Goal: Information Seeking & Learning: Check status

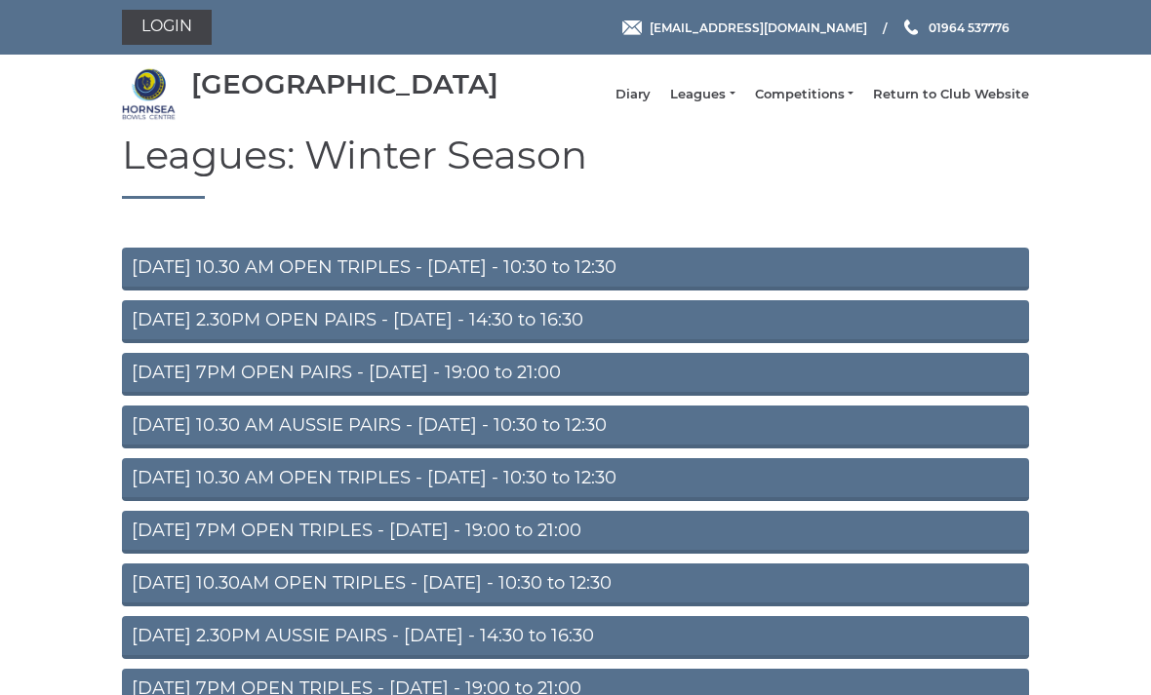
click at [651, 100] on link "Diary" at bounding box center [632, 95] width 35 height 18
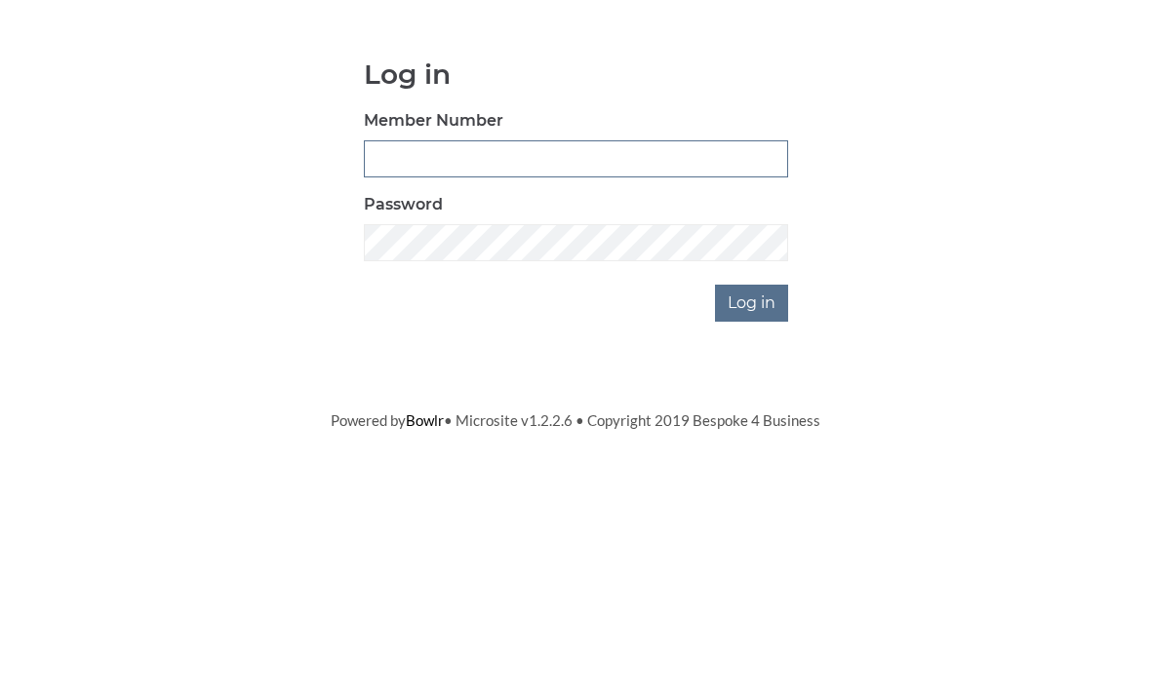
type input "0045"
click at [753, 447] on input "Log in" at bounding box center [751, 465] width 73 height 37
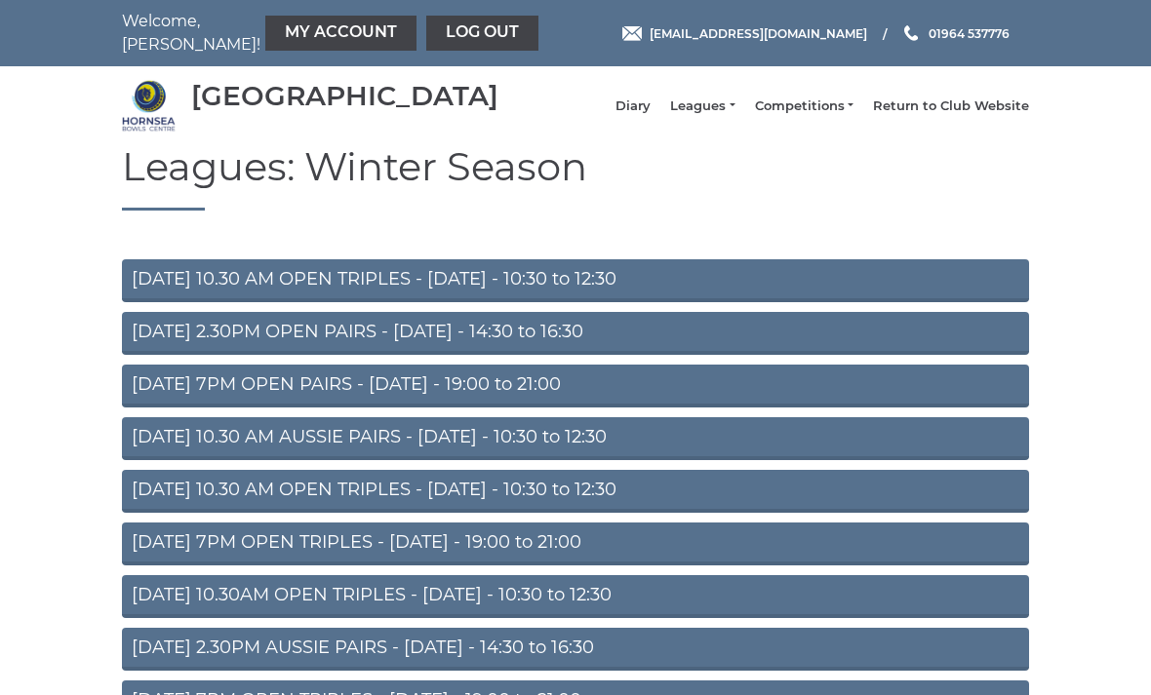
click at [651, 113] on link "Diary" at bounding box center [632, 107] width 35 height 18
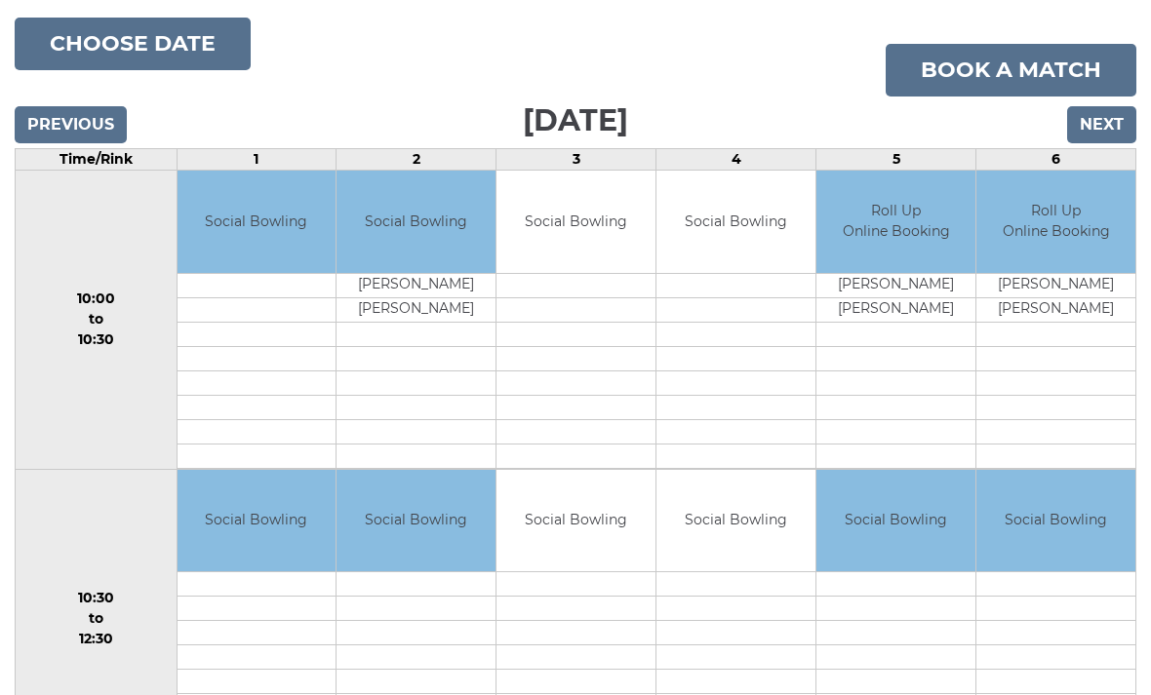
scroll to position [136, 0]
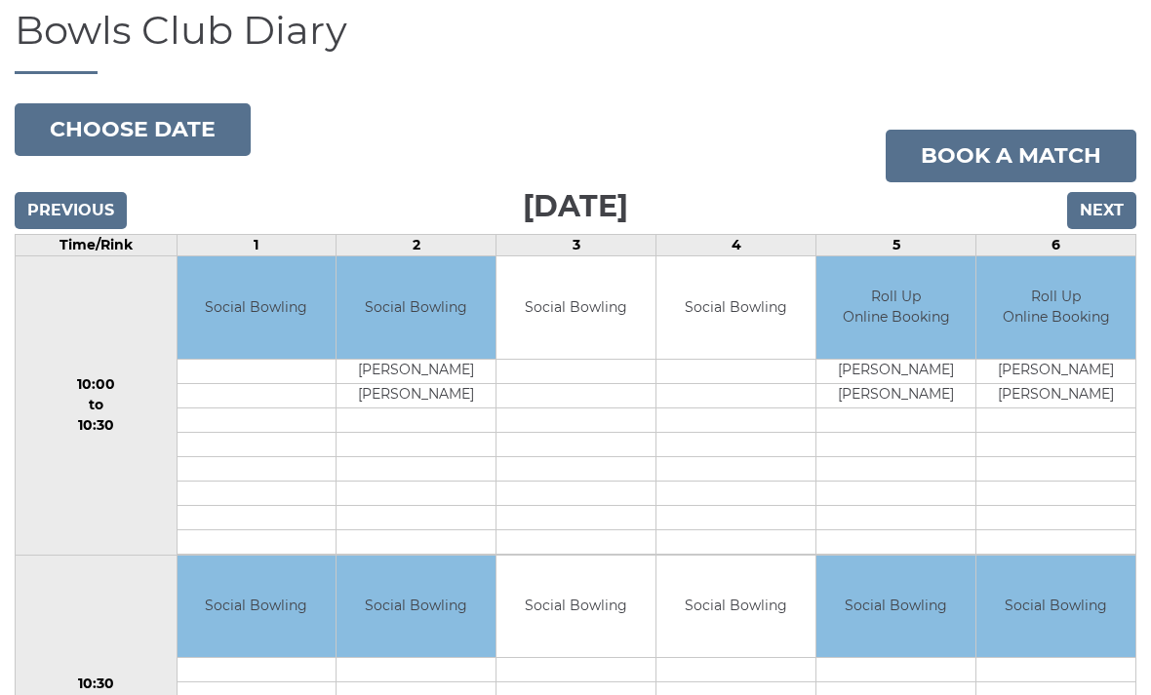
click at [1093, 214] on input "Next" at bounding box center [1101, 211] width 69 height 37
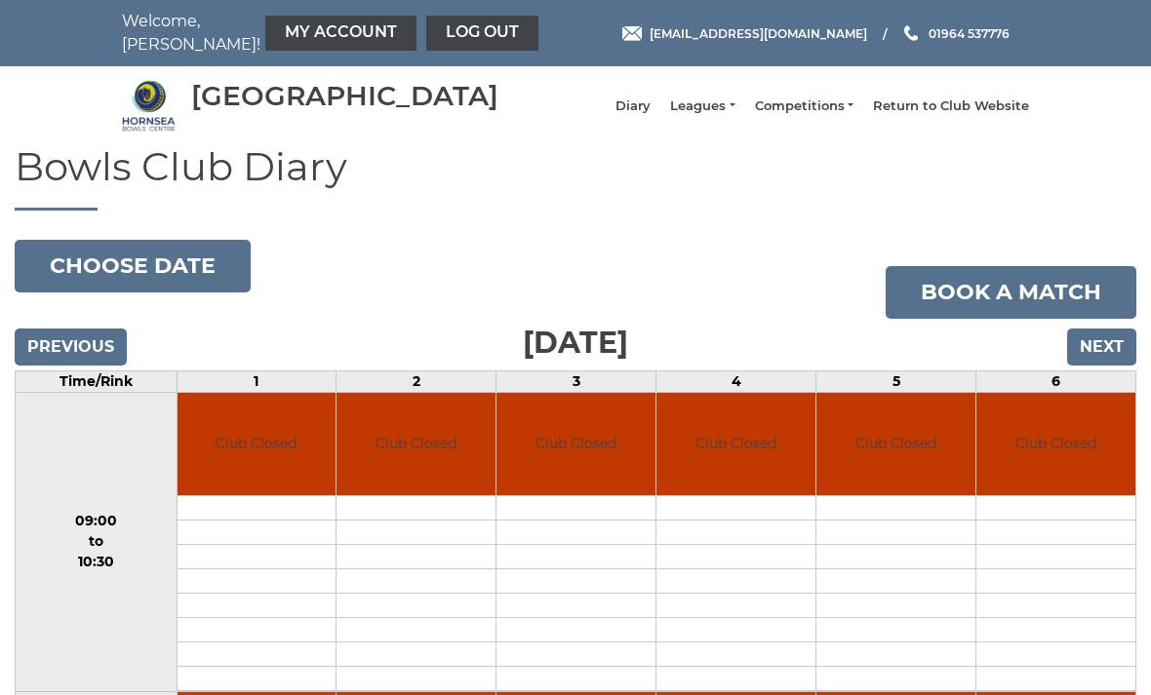
click at [1108, 363] on input "Next" at bounding box center [1101, 347] width 69 height 37
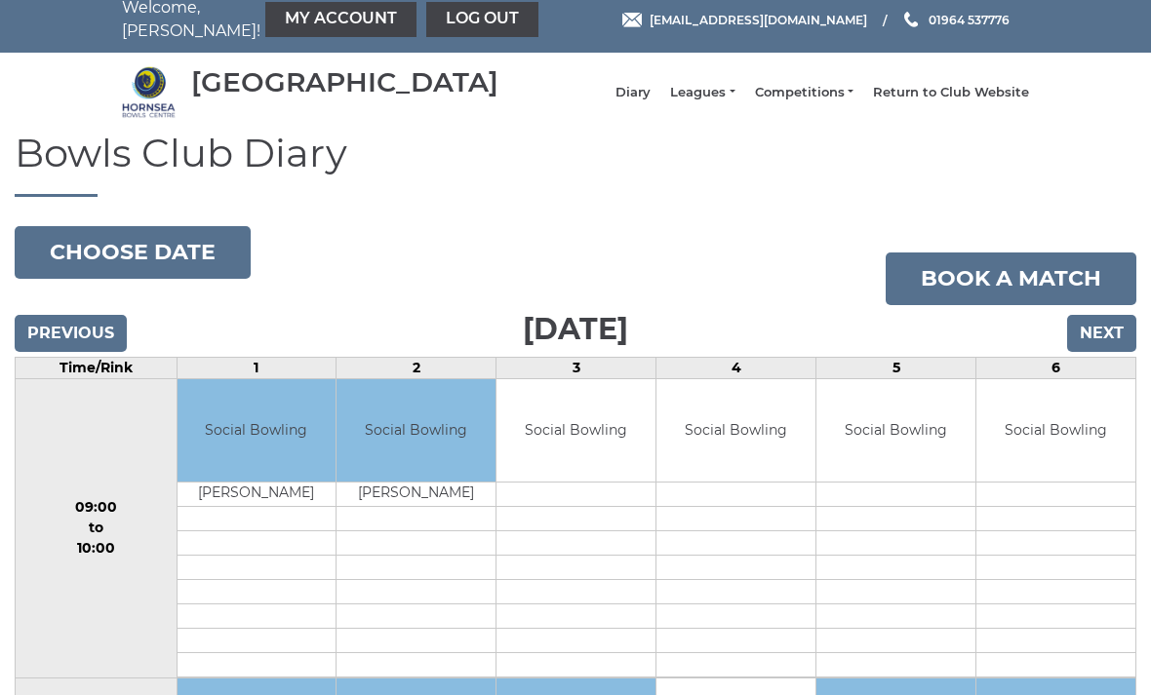
scroll to position [12, 0]
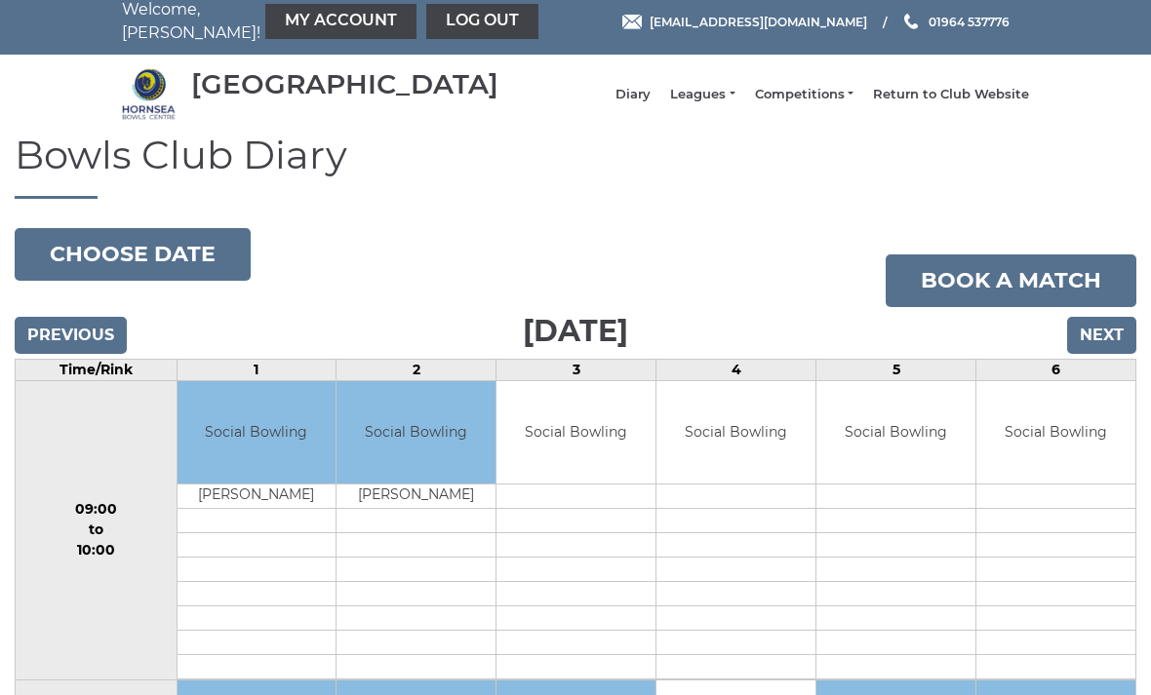
click at [1090, 348] on input "Next" at bounding box center [1101, 335] width 69 height 37
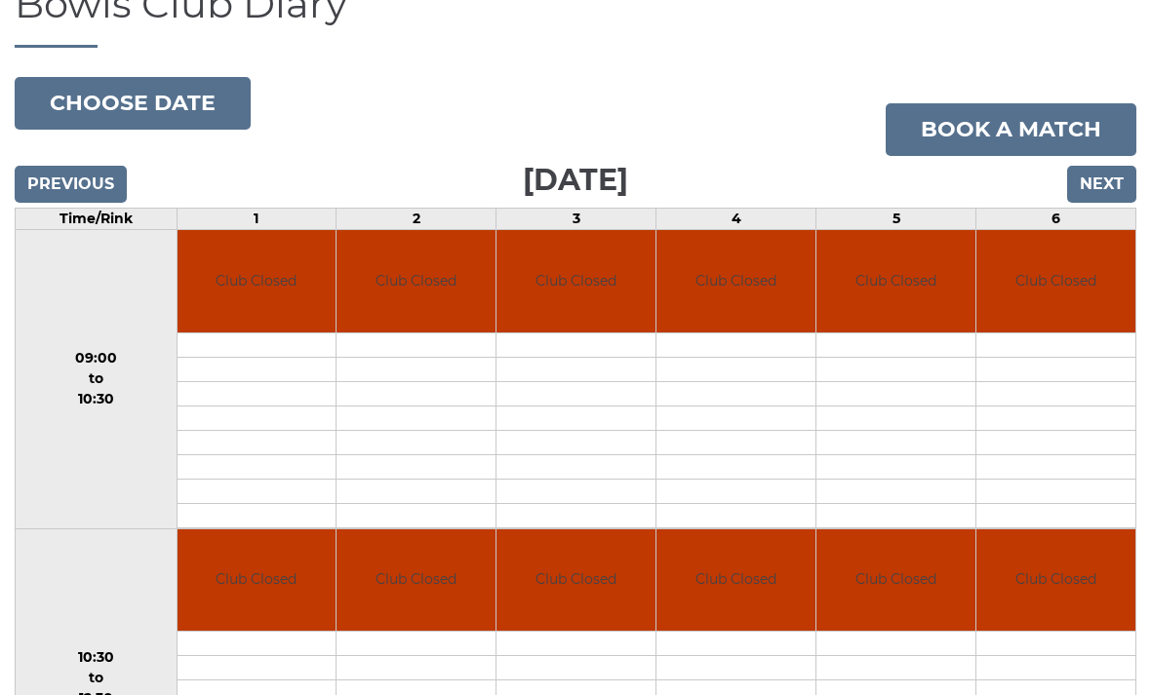
scroll to position [164, 0]
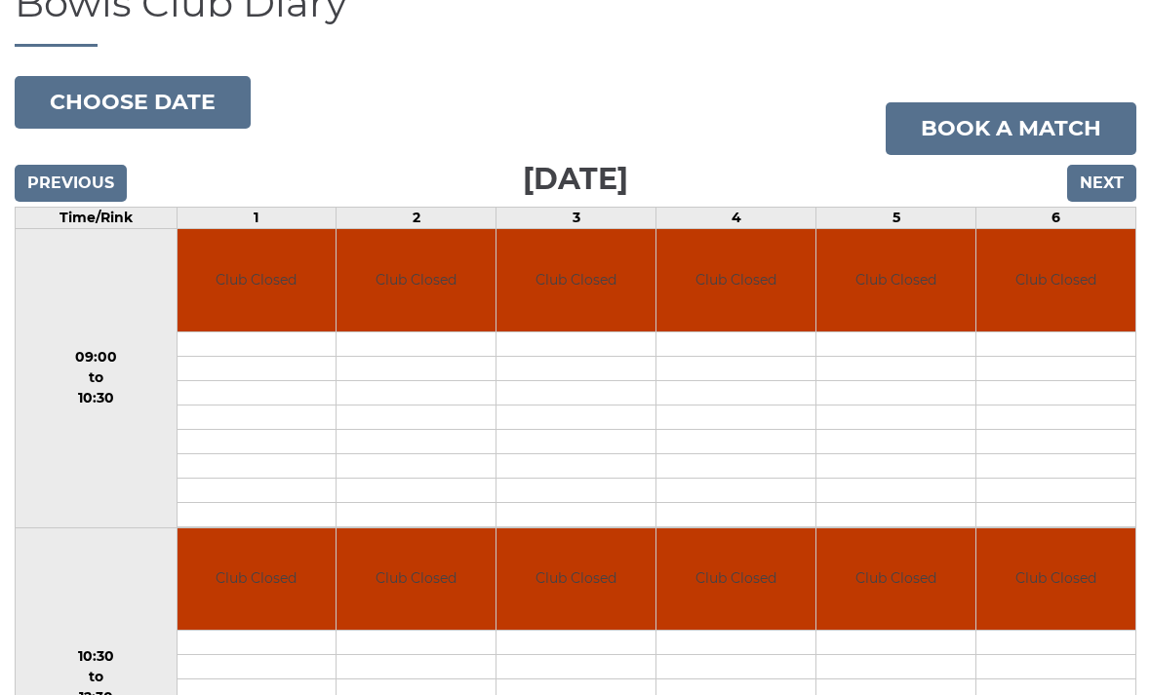
click at [1095, 197] on input "Next" at bounding box center [1101, 183] width 69 height 37
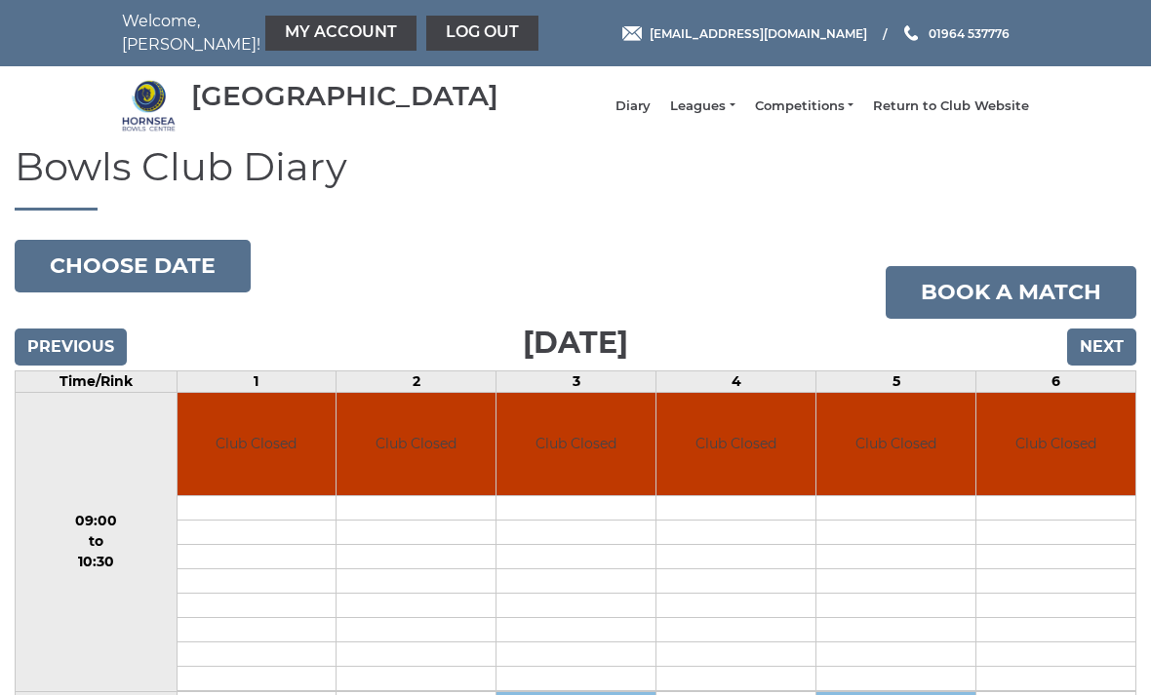
click at [1108, 358] on input "Next" at bounding box center [1101, 347] width 69 height 37
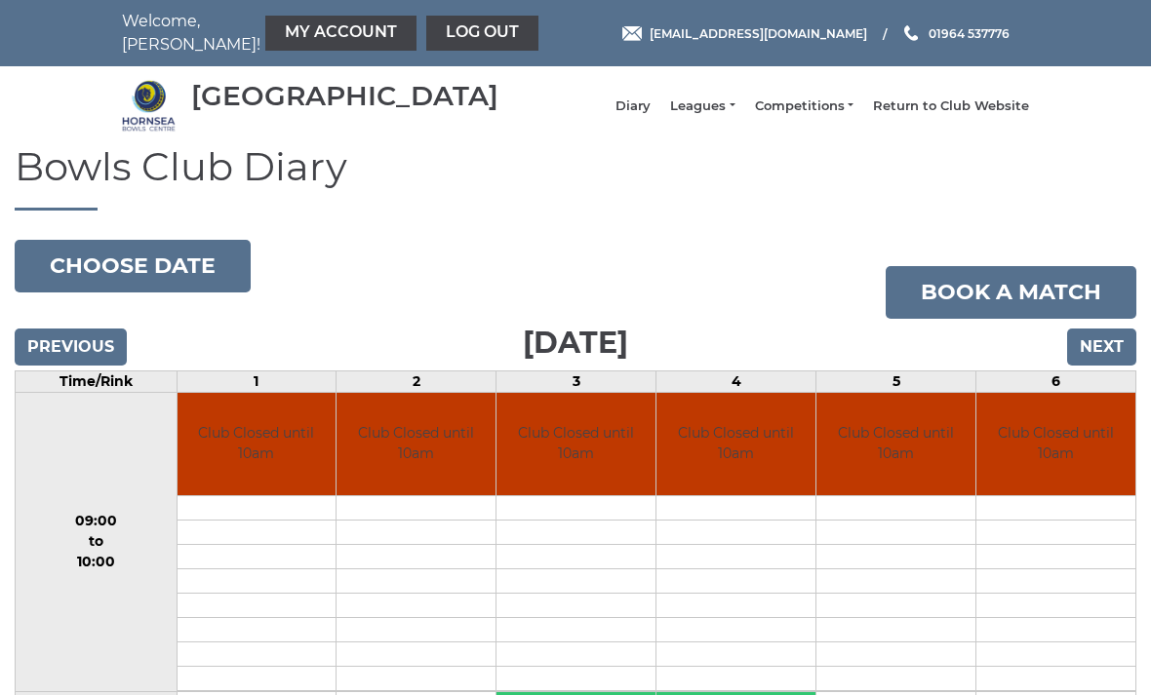
click at [1114, 359] on input "Next" at bounding box center [1101, 347] width 69 height 37
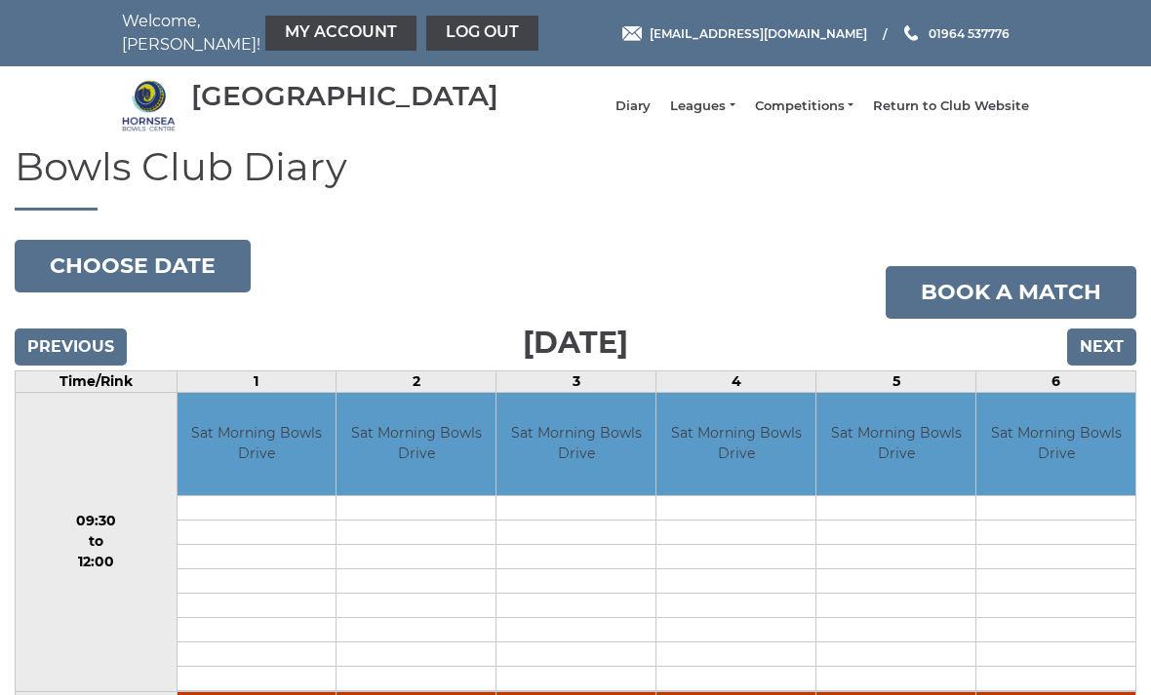
click at [1105, 366] on input "Next" at bounding box center [1101, 347] width 69 height 37
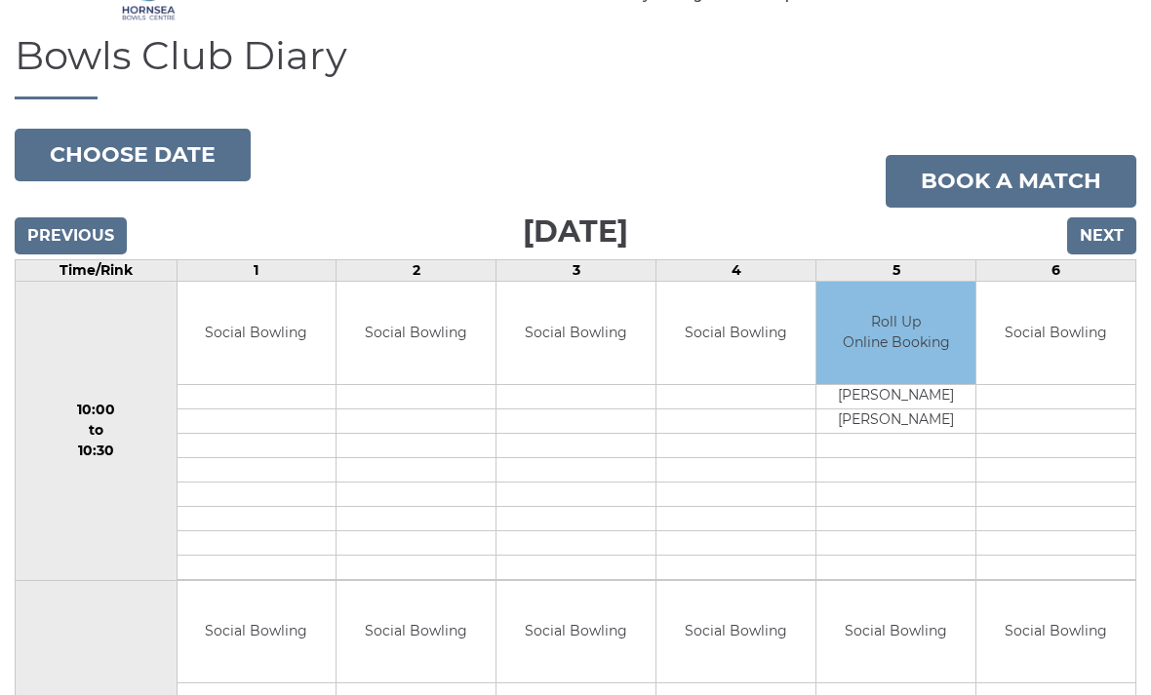
scroll to position [108, 0]
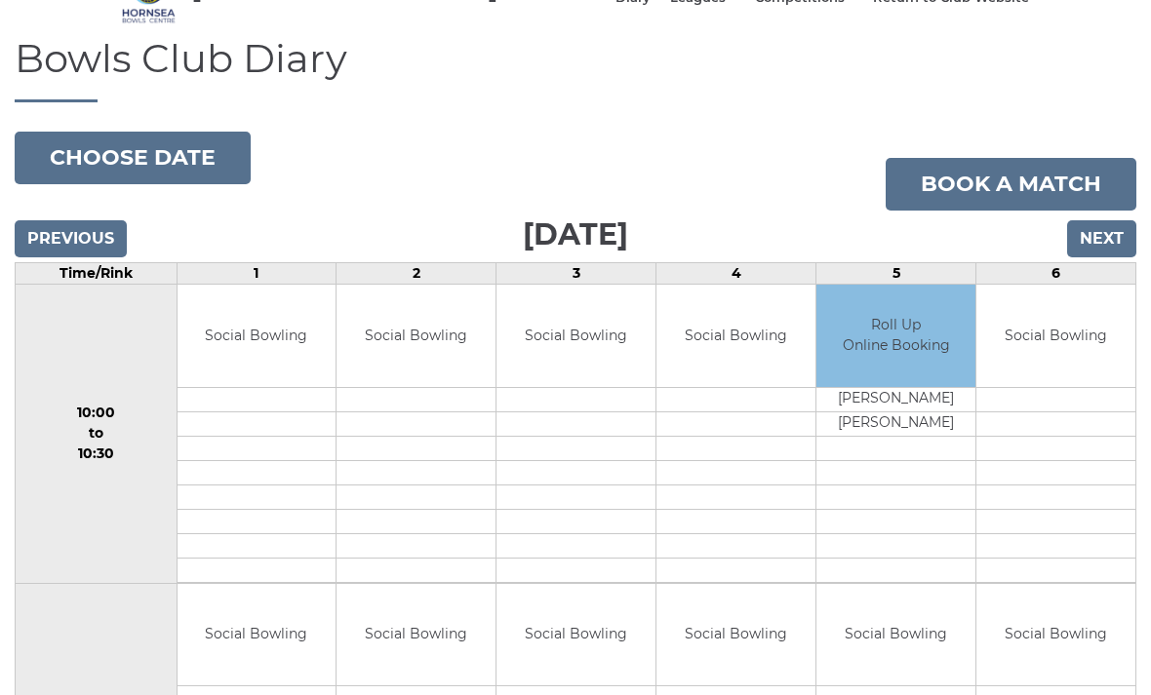
click at [1103, 251] on input "Next" at bounding box center [1101, 238] width 69 height 37
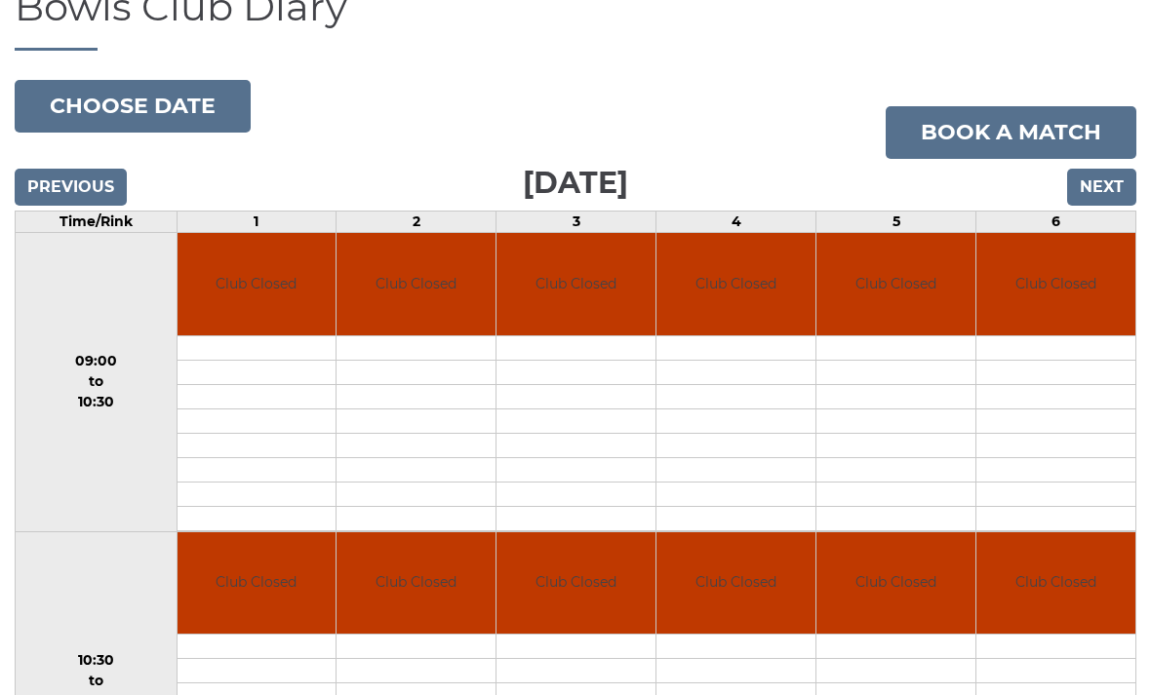
scroll to position [162, 0]
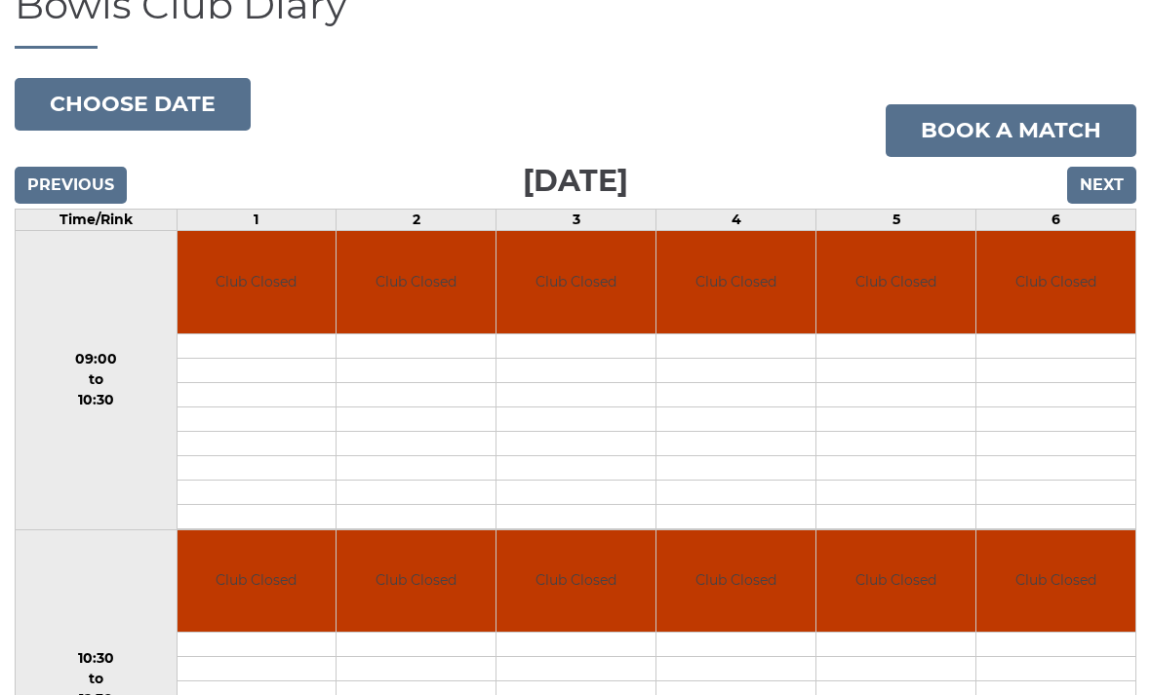
click at [1094, 203] on input "Next" at bounding box center [1101, 185] width 69 height 37
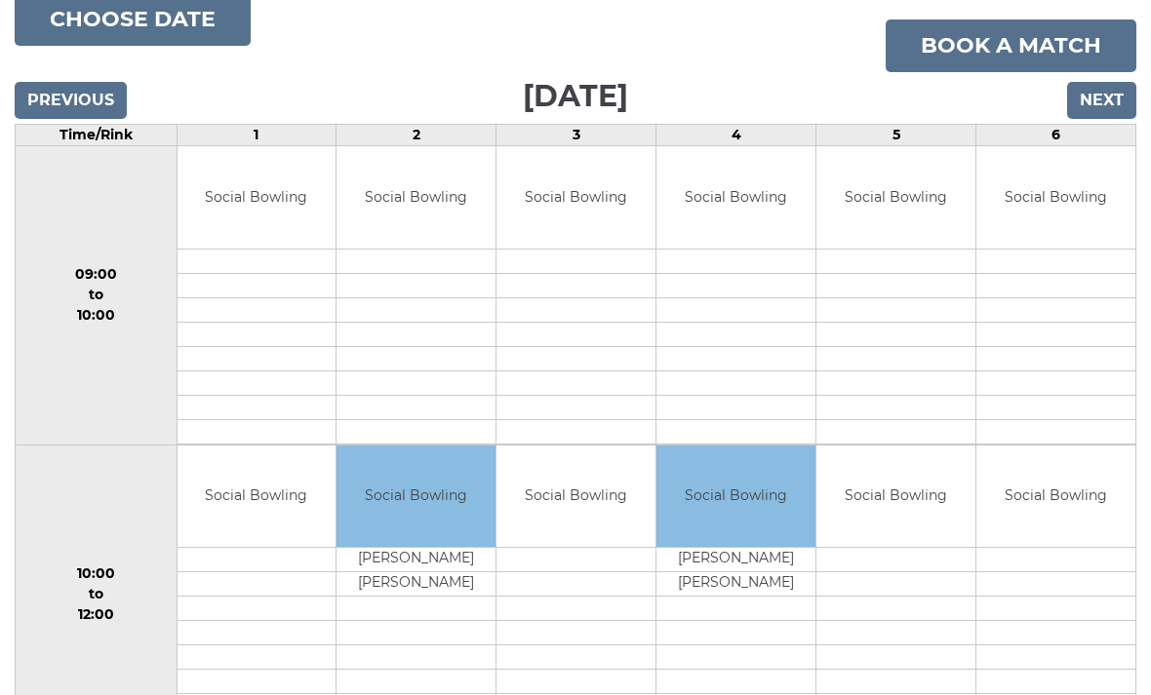
scroll to position [227, 0]
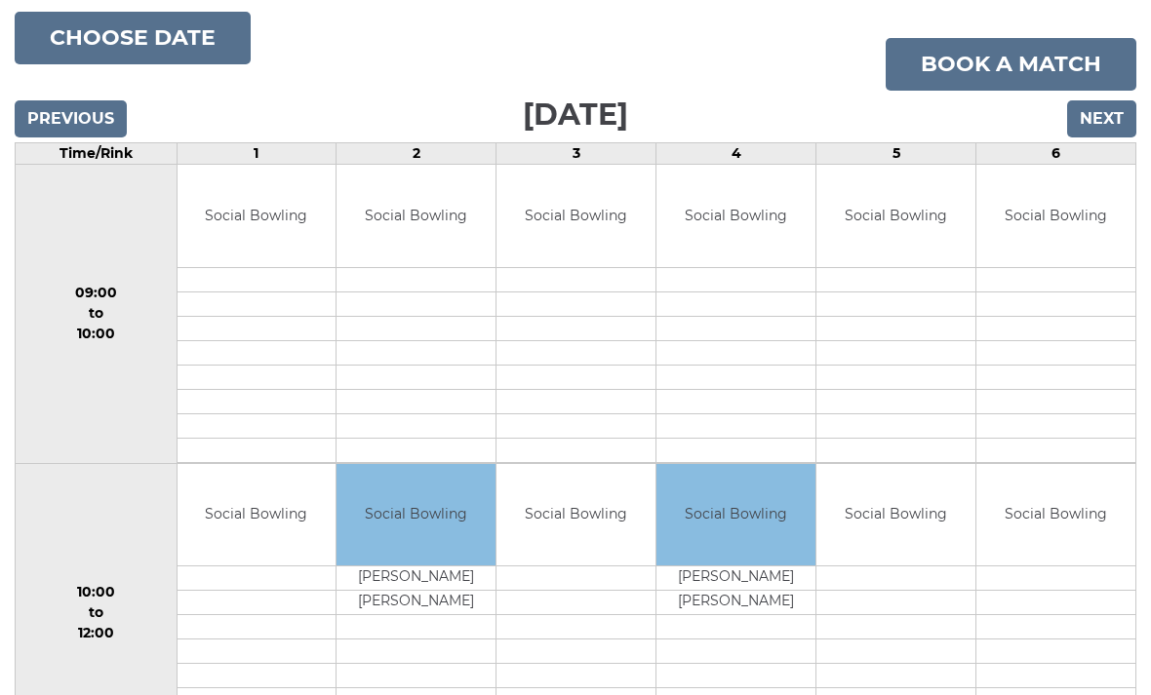
click at [1091, 137] on input "Next" at bounding box center [1101, 119] width 69 height 37
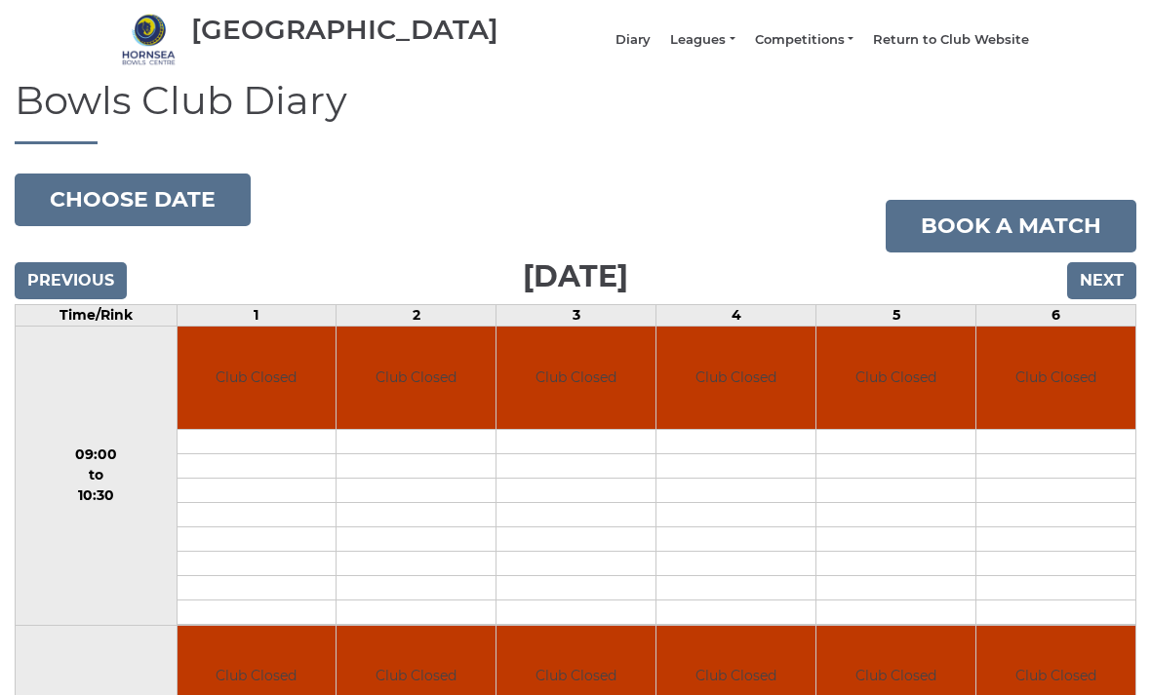
click at [1107, 286] on input "Next" at bounding box center [1101, 281] width 69 height 37
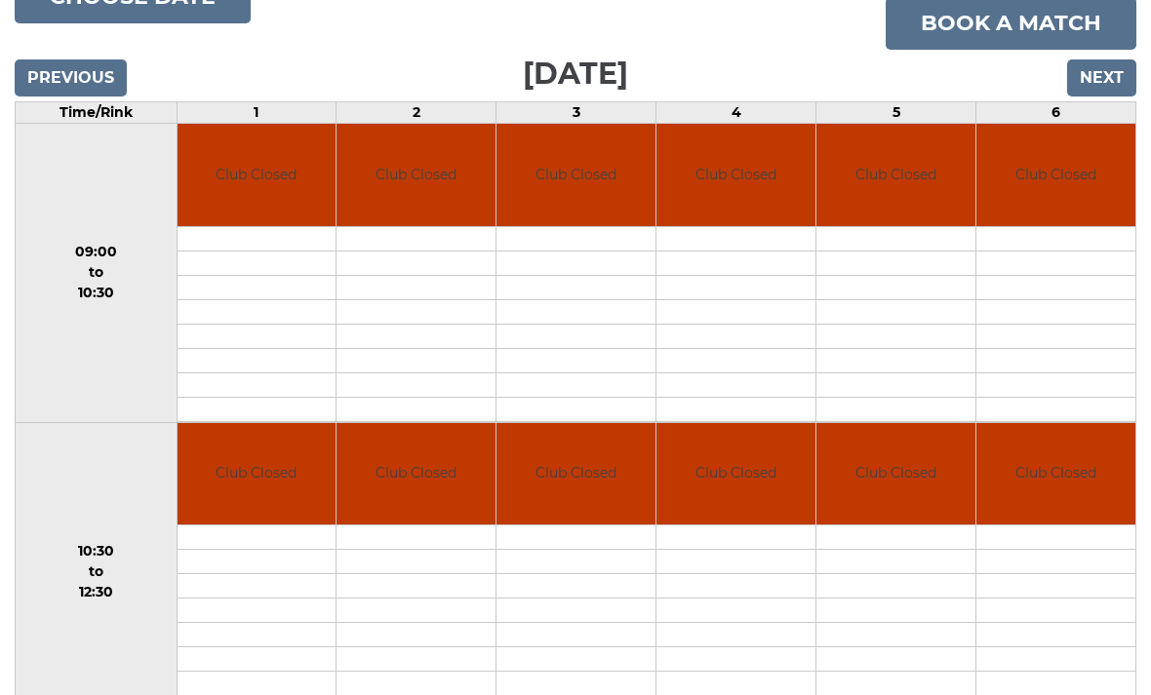
scroll to position [89, 0]
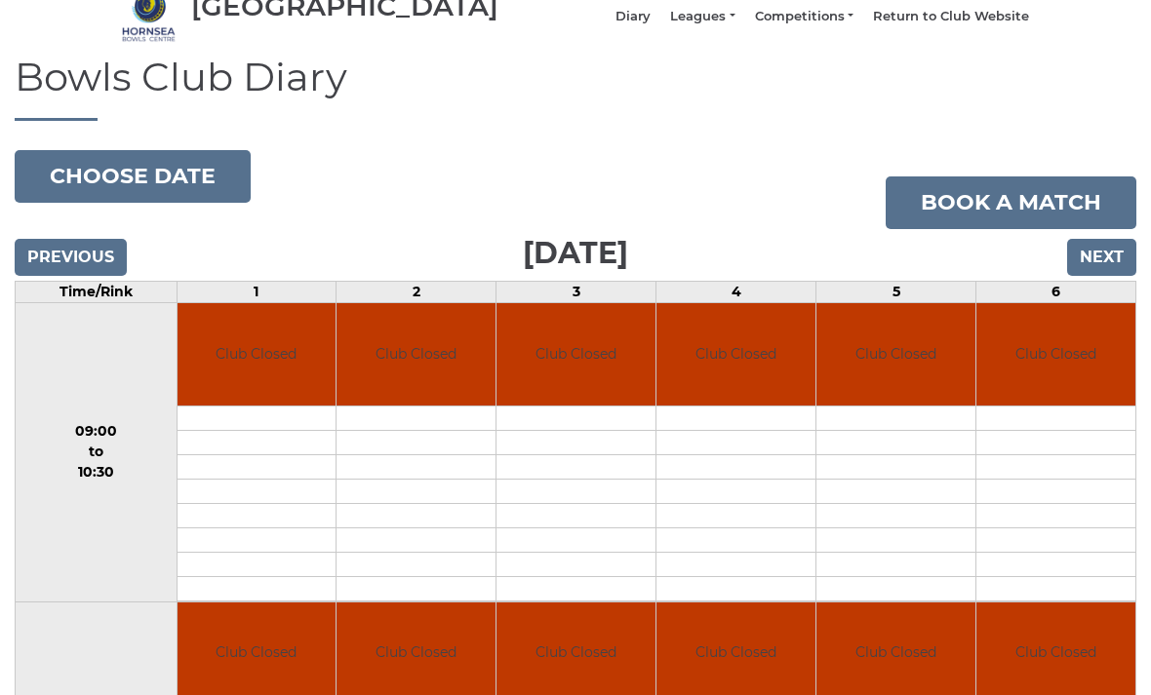
click at [1104, 267] on input "Next" at bounding box center [1101, 258] width 69 height 37
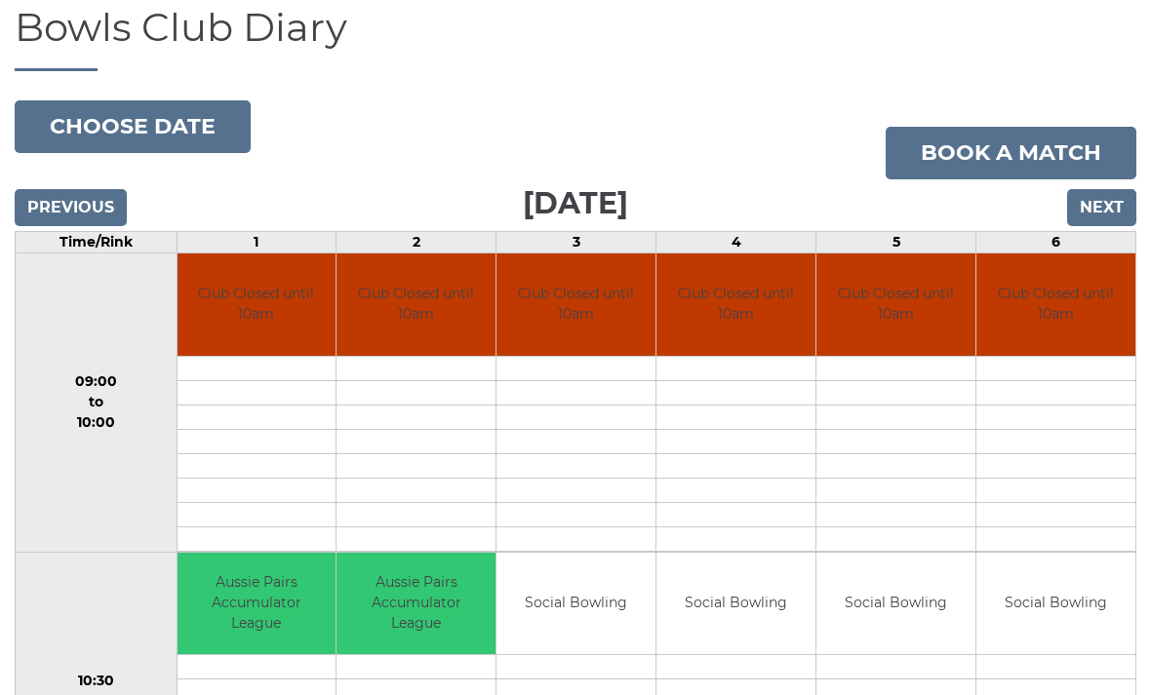
scroll to position [140, 0]
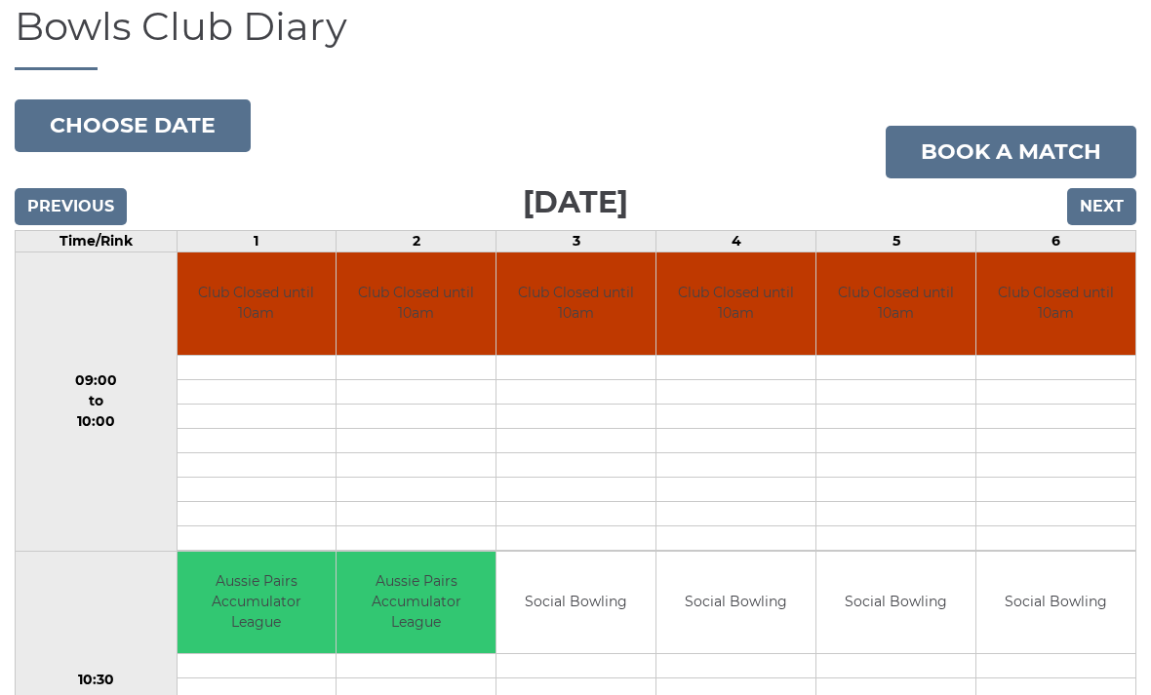
click at [1093, 217] on input "Next" at bounding box center [1101, 206] width 69 height 37
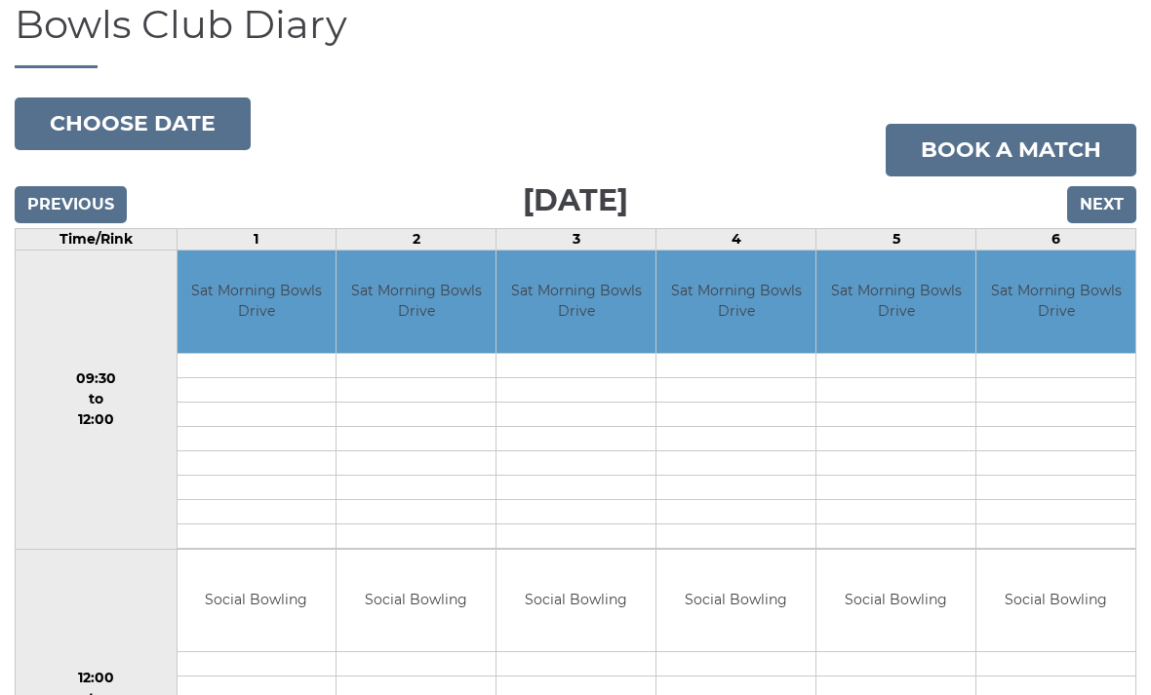
click at [1095, 214] on input "Next" at bounding box center [1101, 205] width 69 height 37
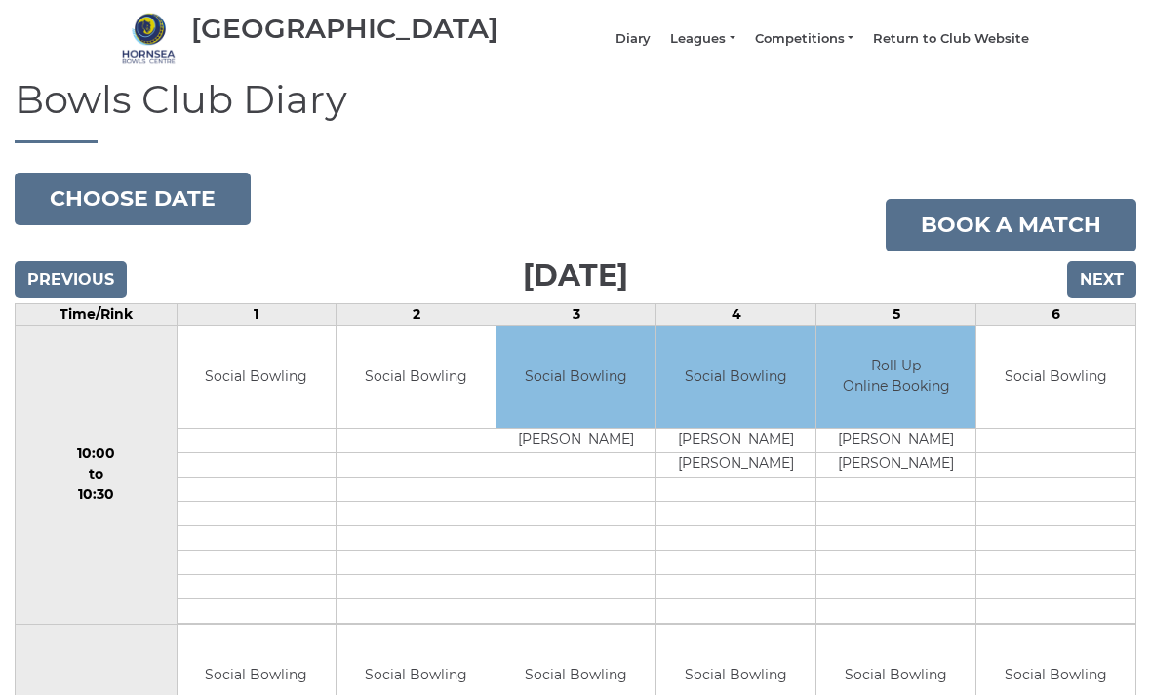
scroll to position [66, 0]
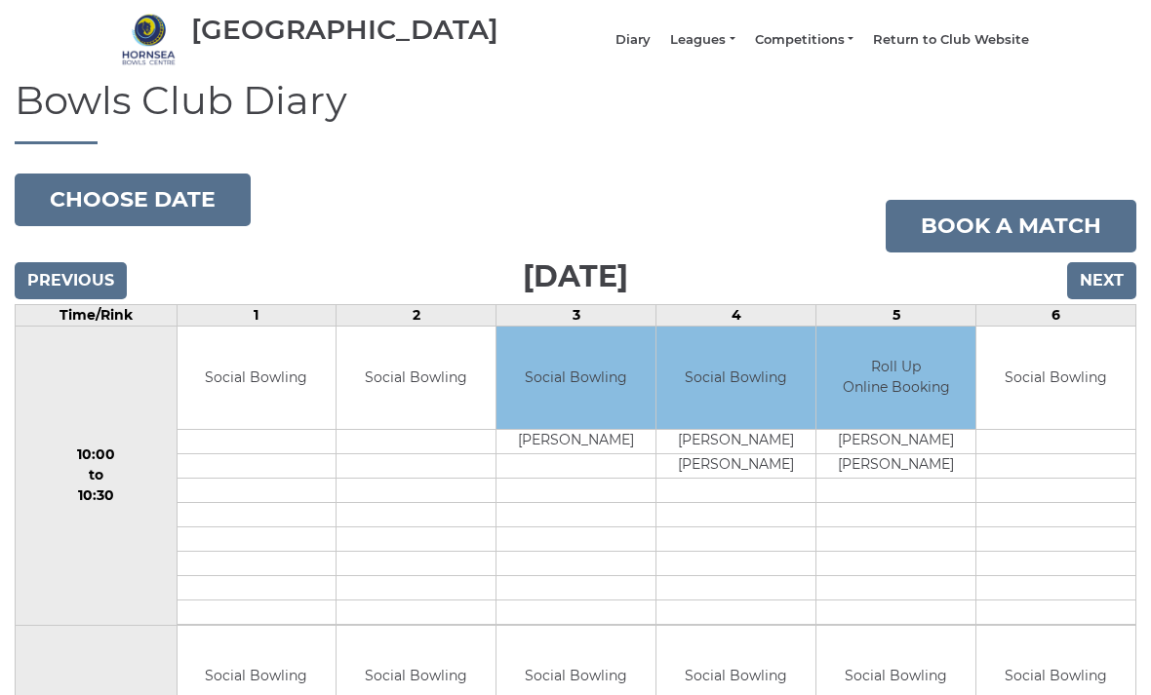
click at [1103, 290] on input "Next" at bounding box center [1101, 280] width 69 height 37
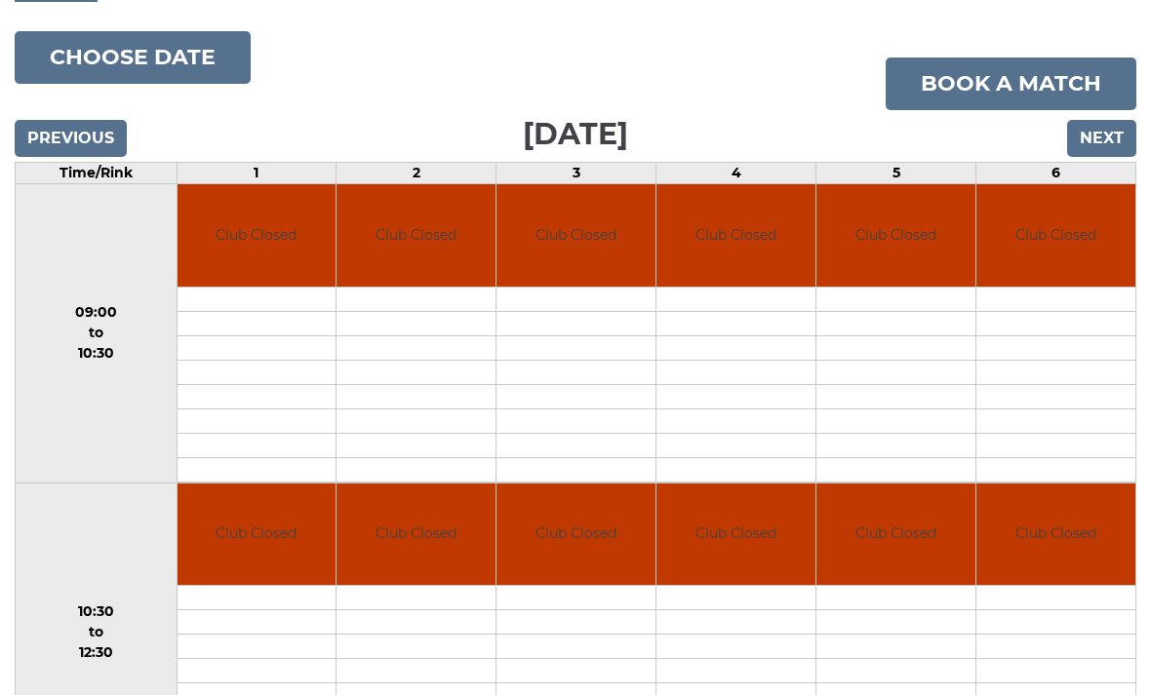
scroll to position [204, 0]
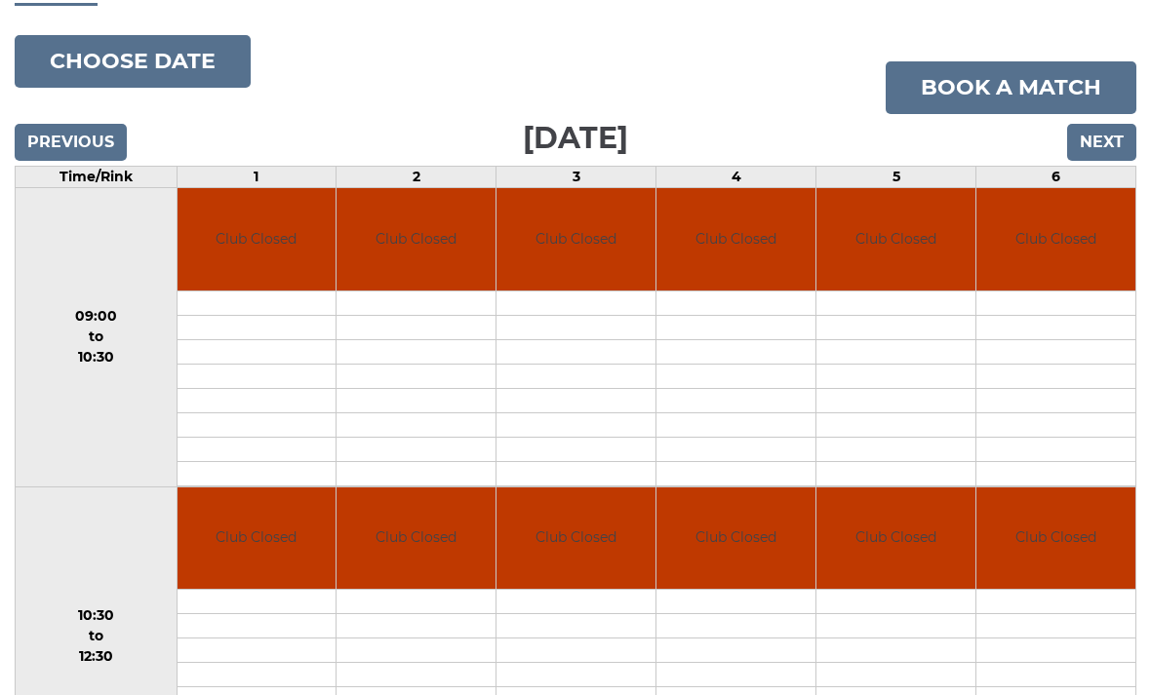
click at [1089, 161] on input "Next" at bounding box center [1101, 143] width 69 height 37
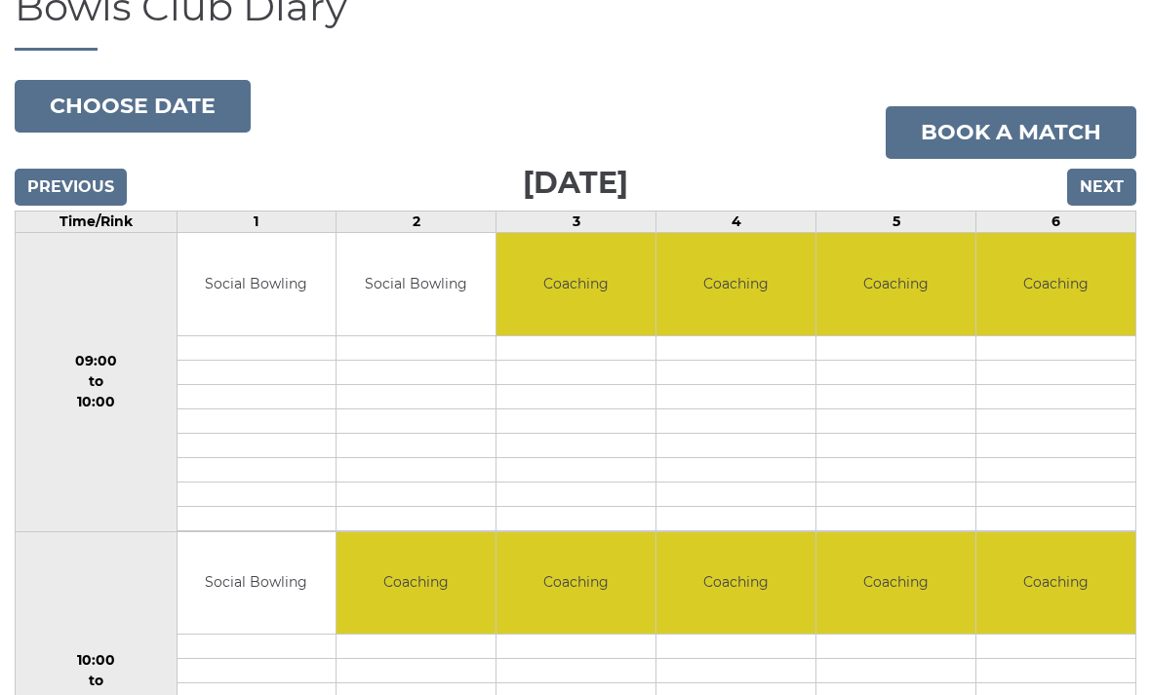
scroll to position [159, 0]
click at [1103, 194] on input "Next" at bounding box center [1101, 188] width 69 height 37
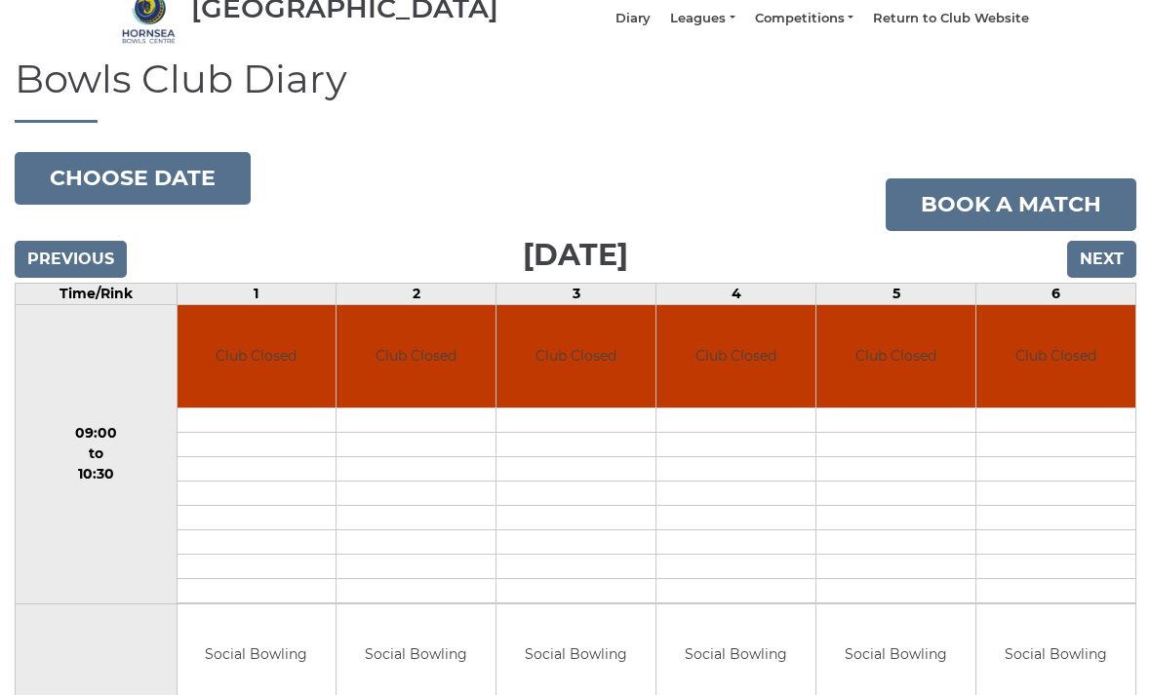
click at [1102, 271] on input "Next" at bounding box center [1101, 260] width 69 height 37
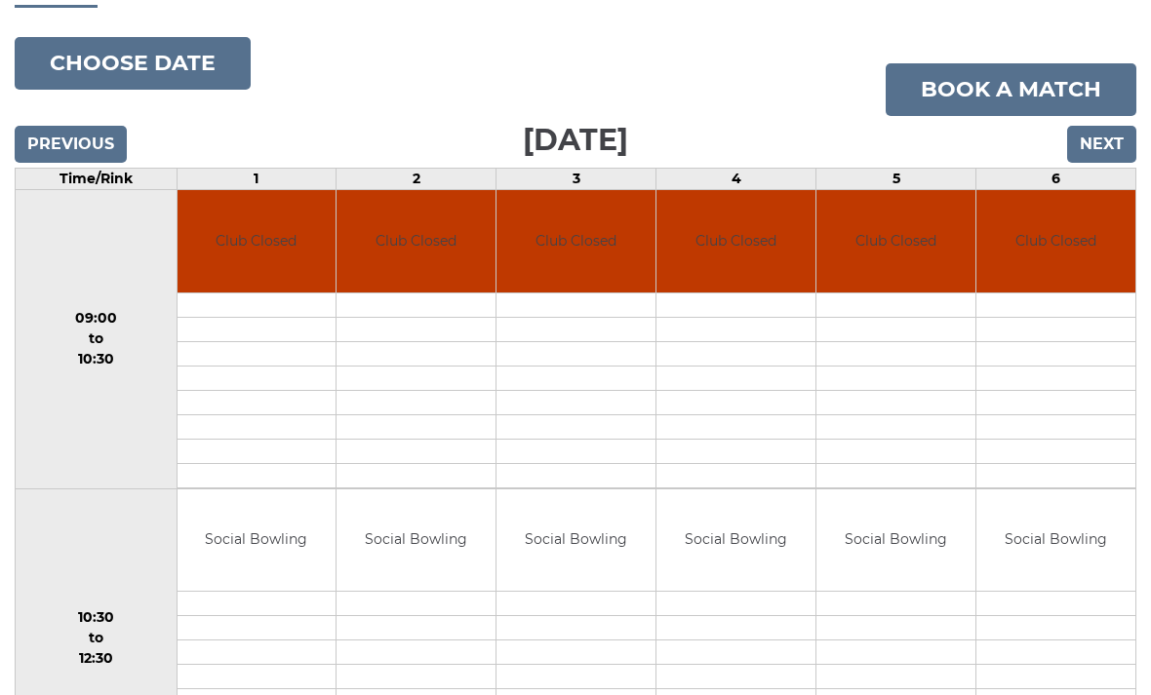
scroll to position [154, 0]
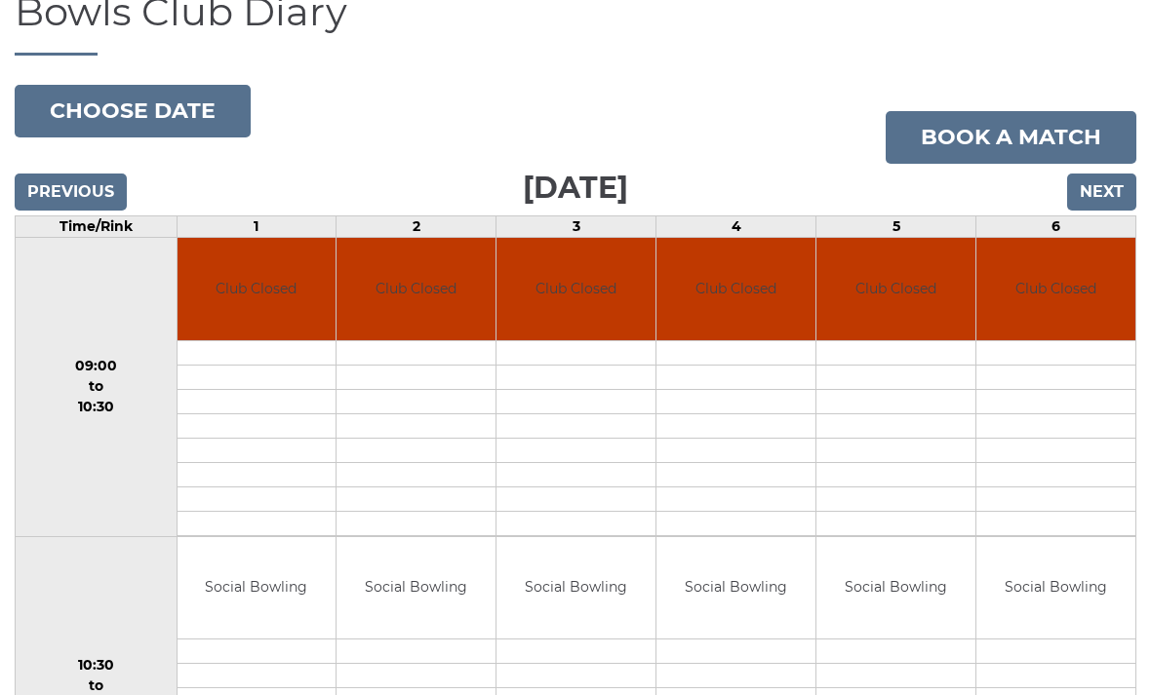
click at [1093, 207] on input "Next" at bounding box center [1101, 193] width 69 height 37
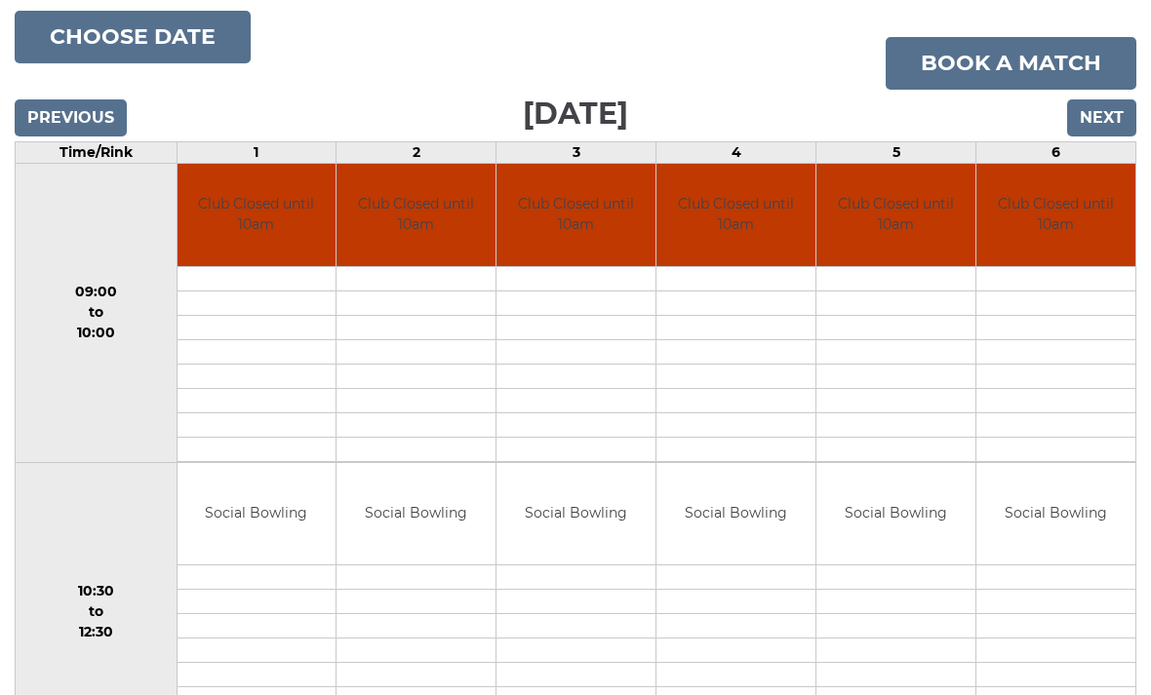
click at [1105, 135] on input "Next" at bounding box center [1101, 118] width 69 height 37
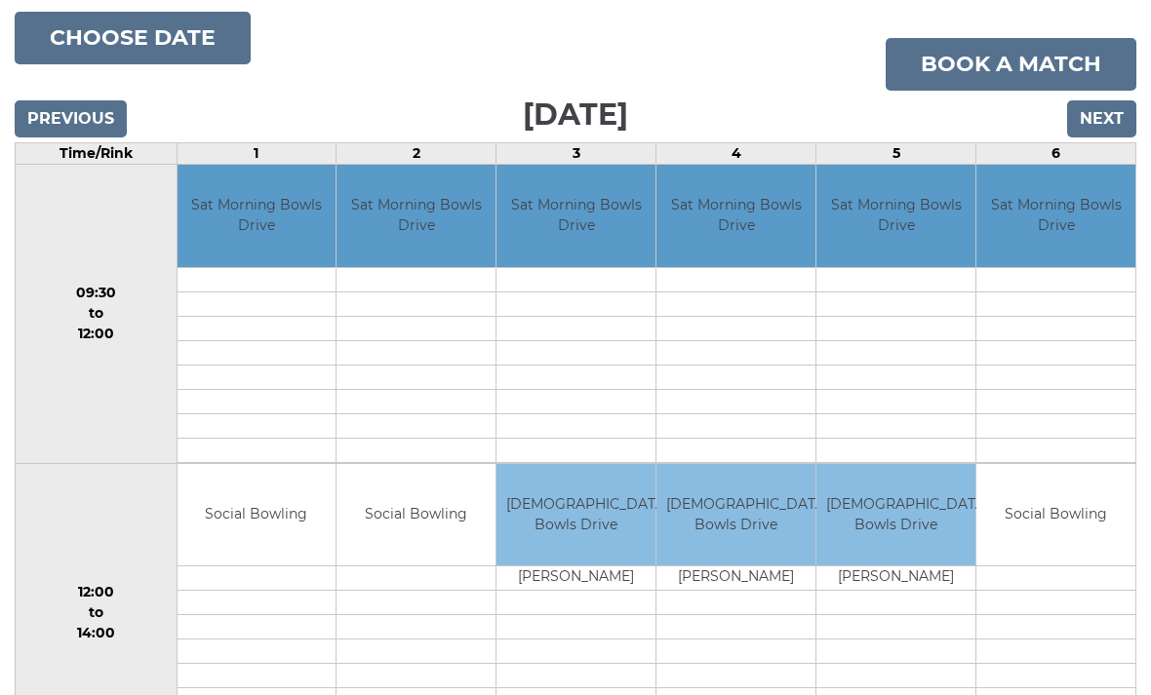
scroll to position [229, 0]
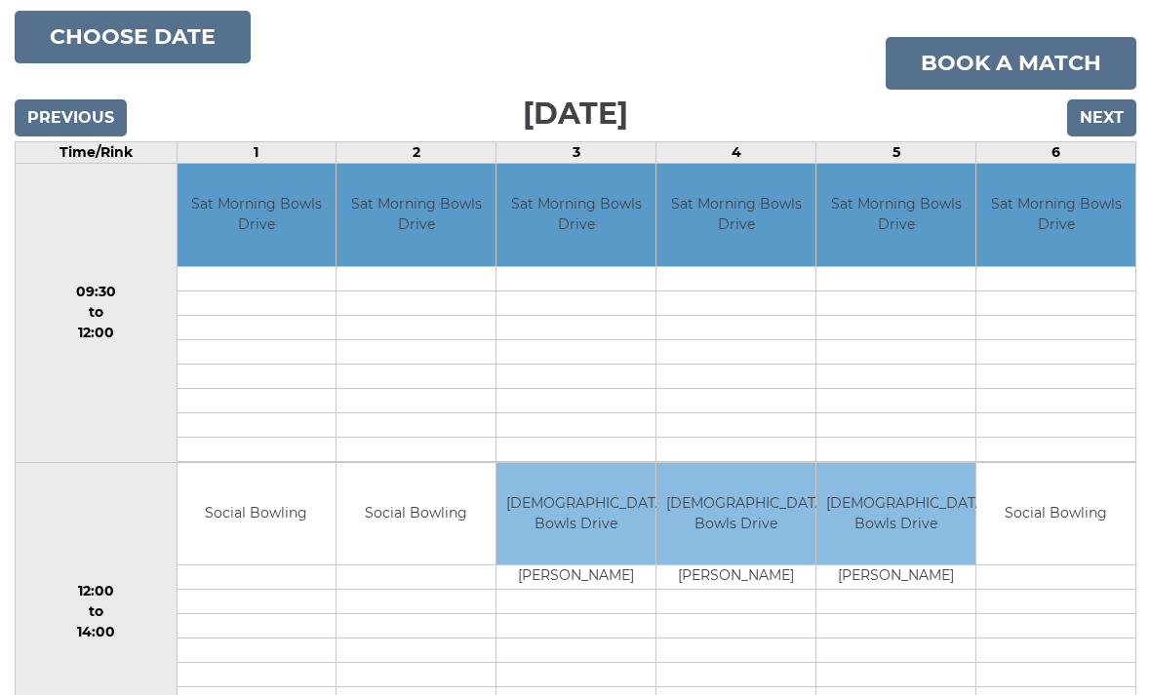
click at [1097, 131] on input "Next" at bounding box center [1101, 117] width 69 height 37
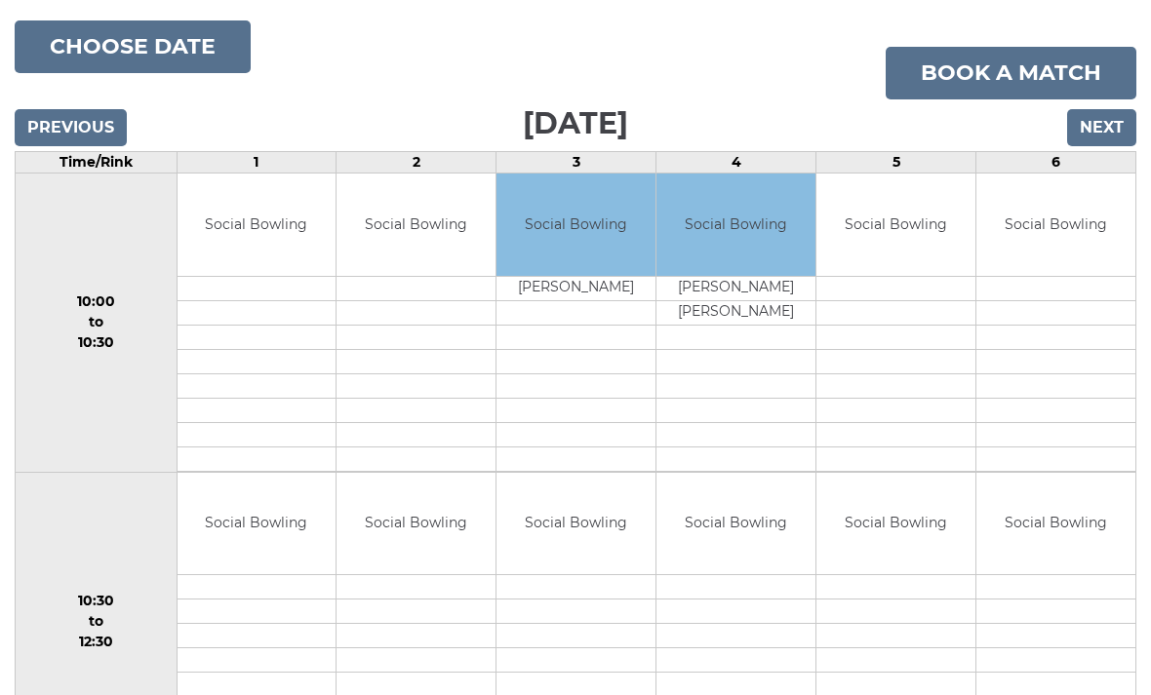
scroll to position [195, 0]
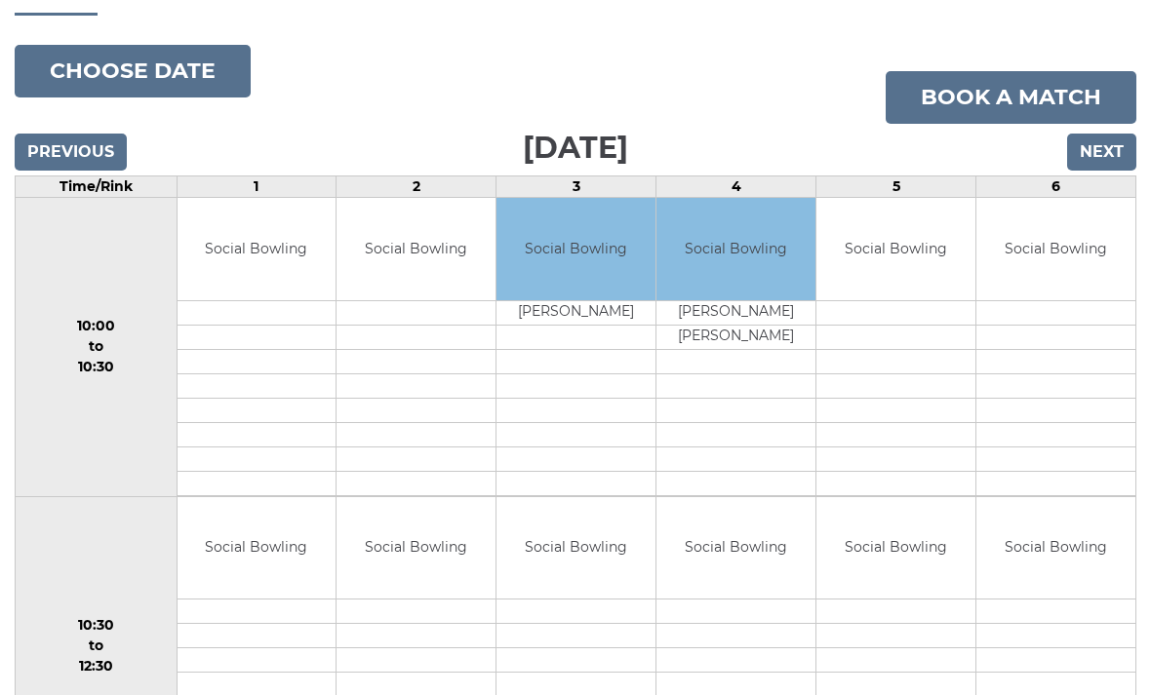
click at [1095, 164] on input "Next" at bounding box center [1101, 152] width 69 height 37
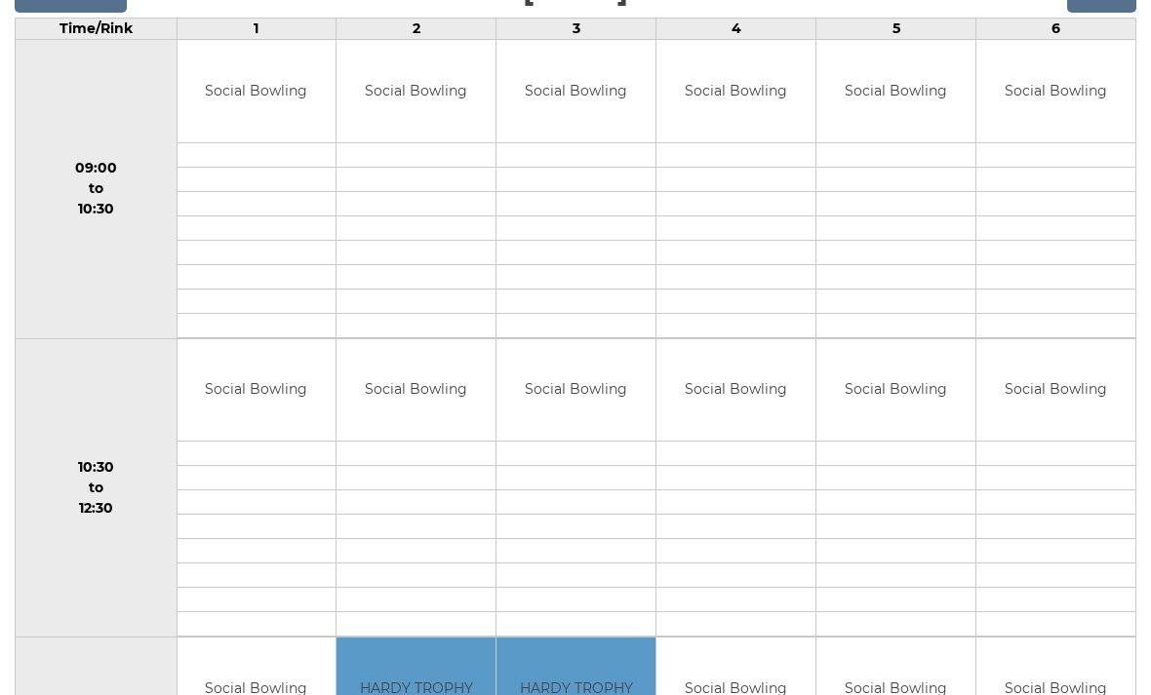
scroll to position [292, 0]
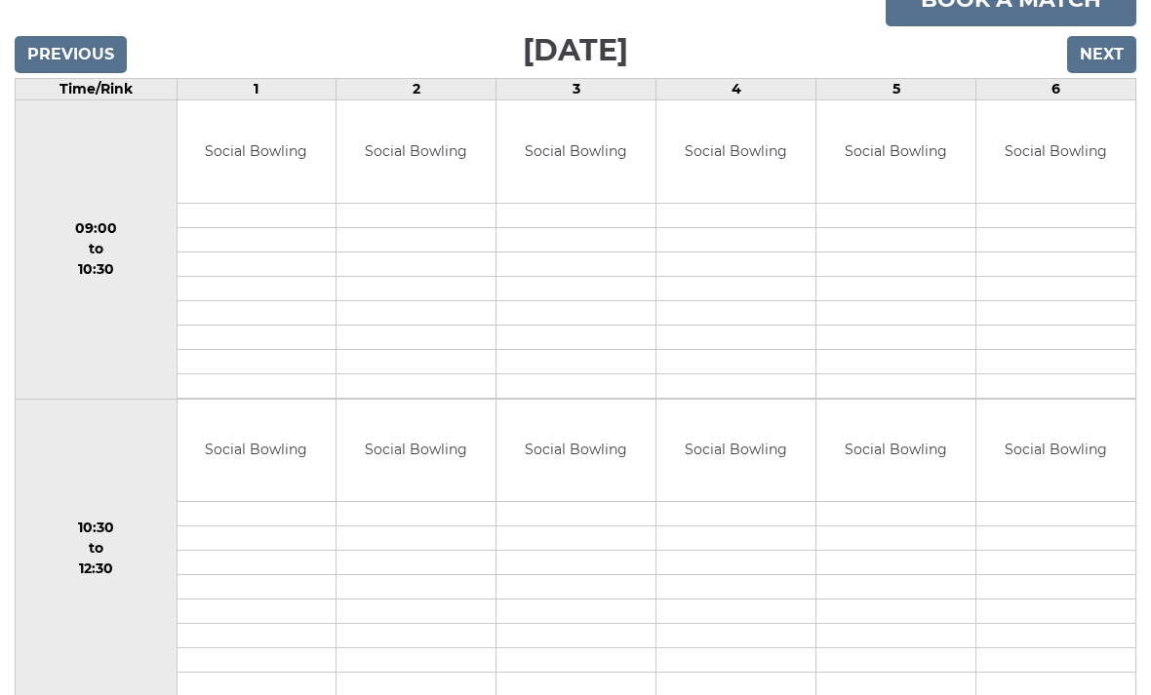
click at [1099, 71] on input "Next" at bounding box center [1101, 55] width 69 height 37
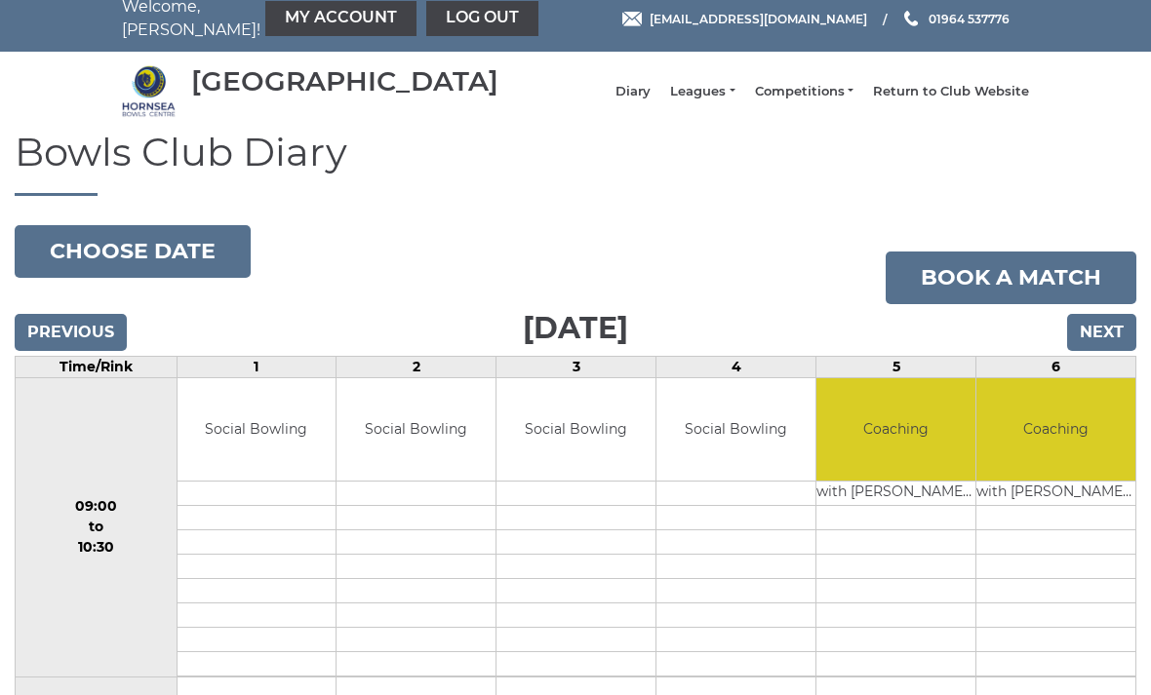
scroll to position [16, 0]
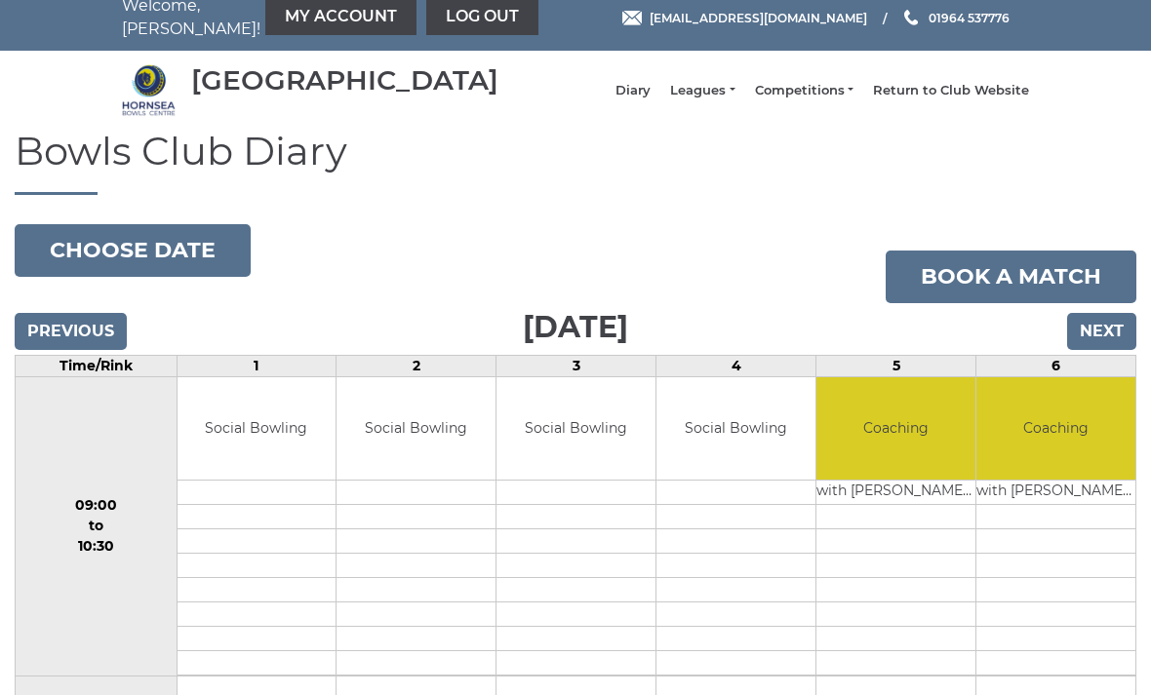
click at [1102, 344] on input "Next" at bounding box center [1101, 331] width 69 height 37
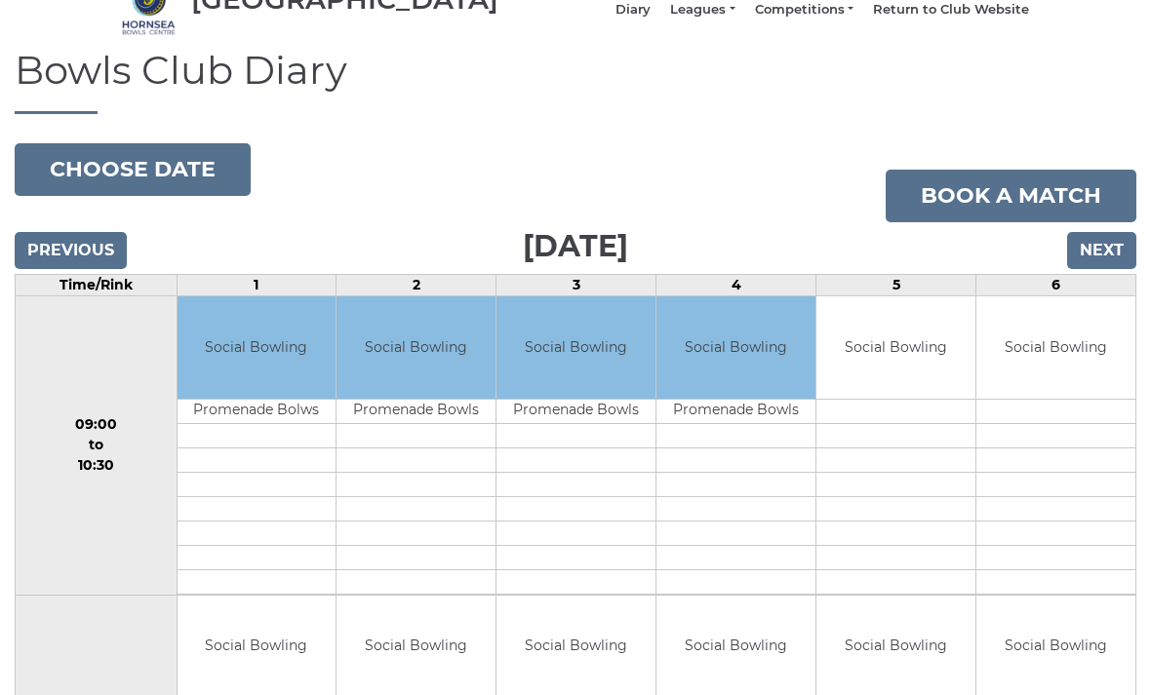
scroll to position [89, 0]
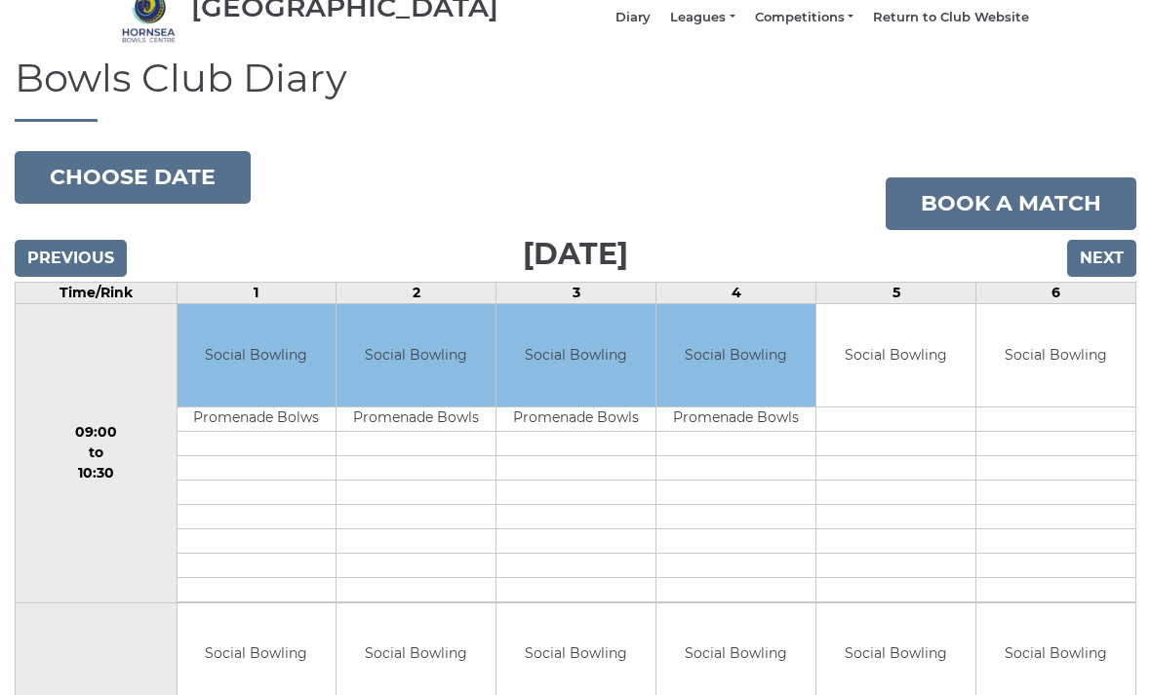
click at [1098, 264] on input "Next" at bounding box center [1101, 258] width 69 height 37
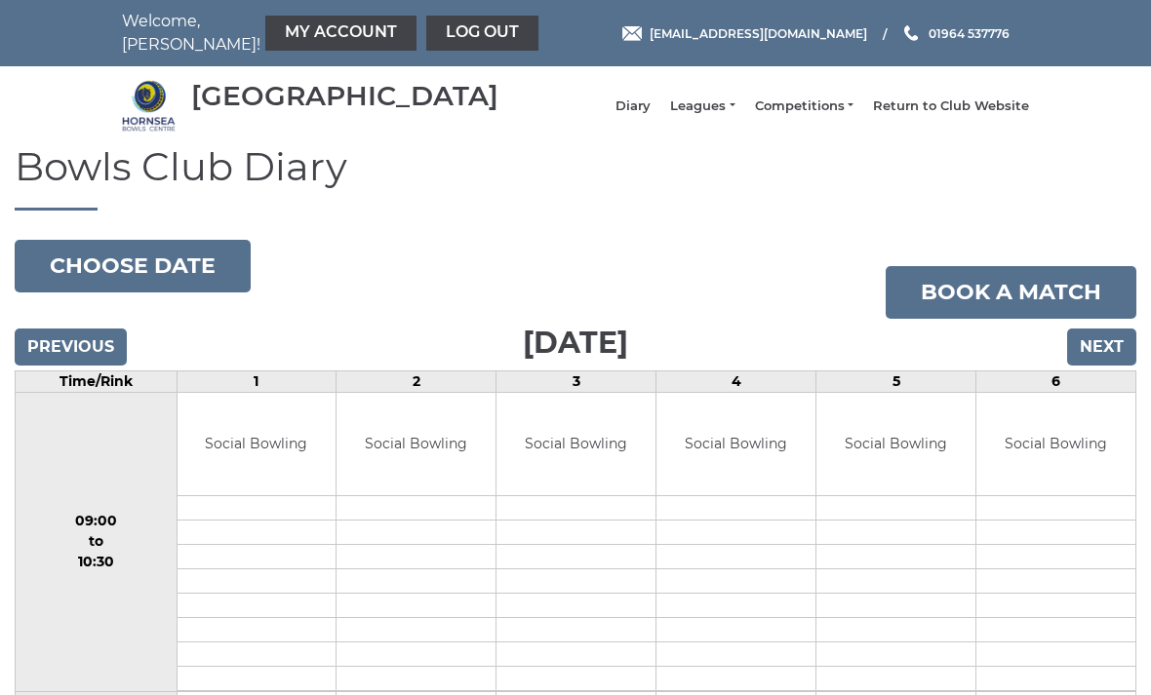
click at [992, 544] on td at bounding box center [1055, 532] width 159 height 24
click at [1107, 358] on input "Next" at bounding box center [1101, 347] width 69 height 37
click at [1112, 357] on input "Next" at bounding box center [1101, 347] width 69 height 37
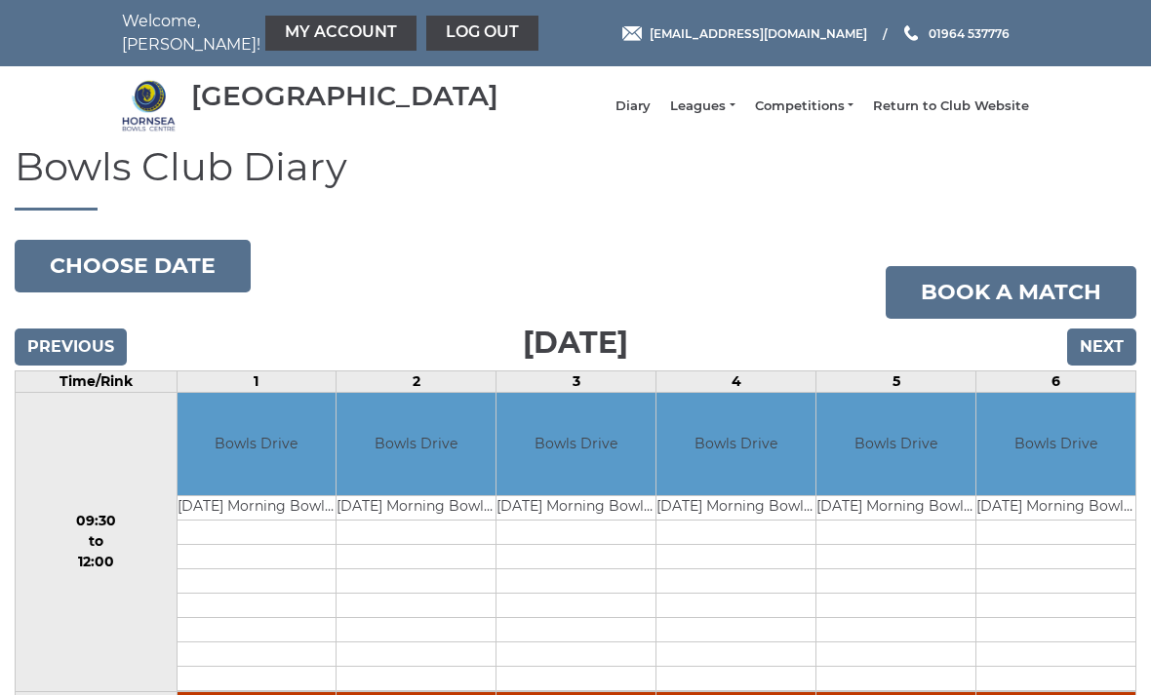
click at [1117, 362] on input "Next" at bounding box center [1101, 347] width 69 height 37
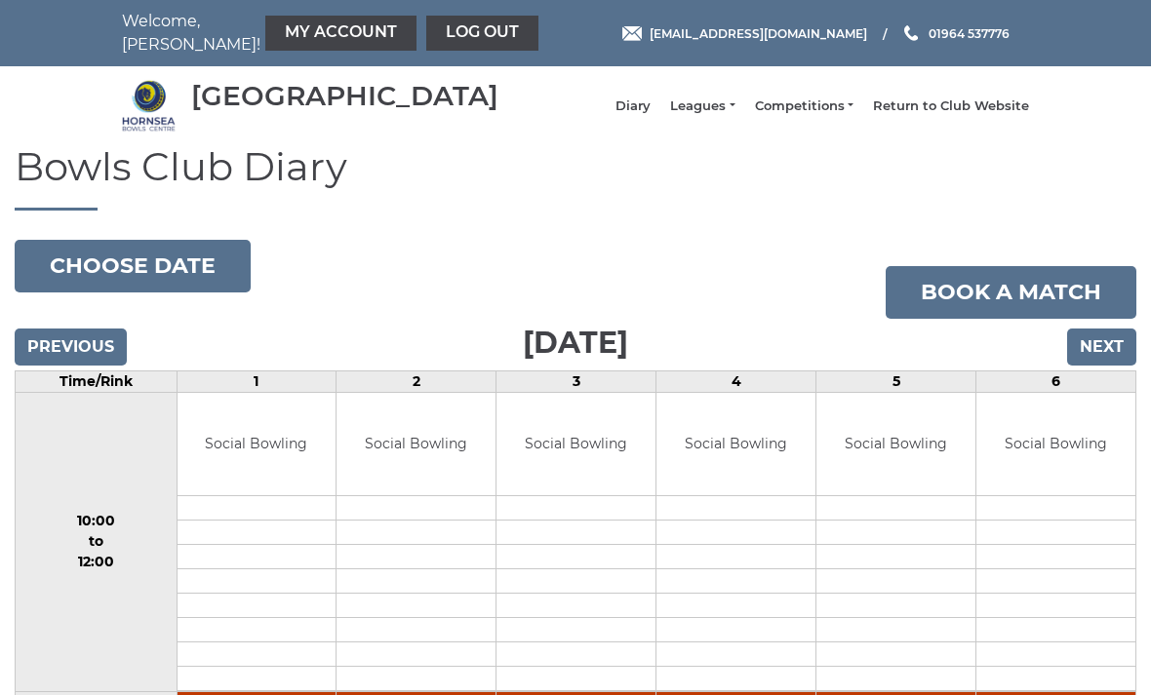
click at [1016, 467] on td "Social Bowling" at bounding box center [1055, 444] width 159 height 102
click at [1011, 467] on td "Social Bowling" at bounding box center [1055, 444] width 159 height 102
